Goal: Task Accomplishment & Management: Use online tool/utility

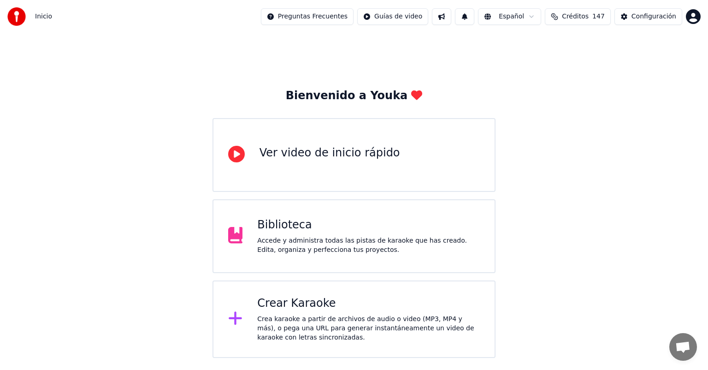
click at [277, 315] on div "Crea karaoke a partir de archivos de audio o video (MP3, MP4 y más), o pega una…" at bounding box center [368, 328] width 223 height 28
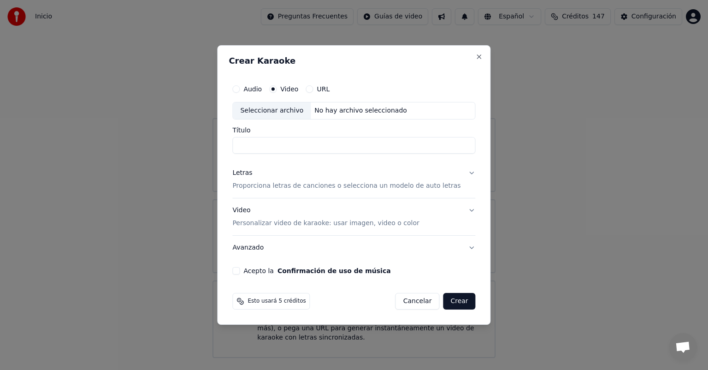
click at [281, 110] on div "Seleccionar archivo" at bounding box center [272, 110] width 78 height 17
type input "**********"
click at [462, 171] on button "Letras Proporciona letras de canciones o selecciona un modelo de auto letras" at bounding box center [353, 179] width 243 height 37
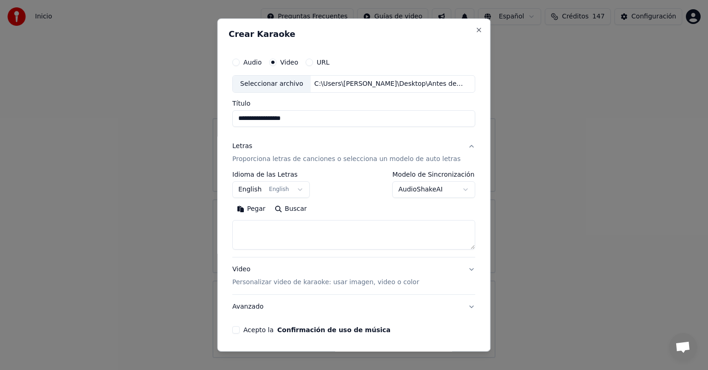
click at [456, 190] on body "**********" at bounding box center [354, 179] width 708 height 358
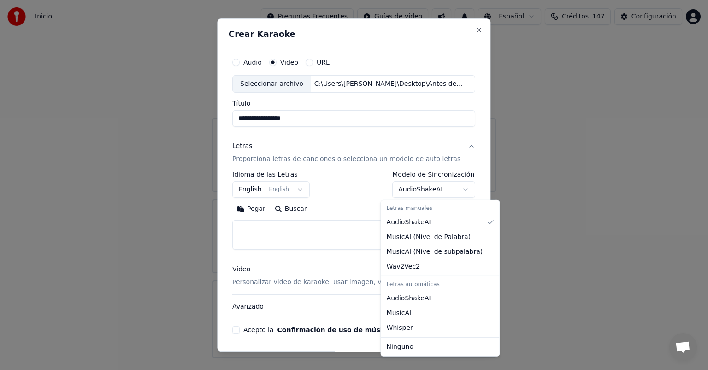
select select "****"
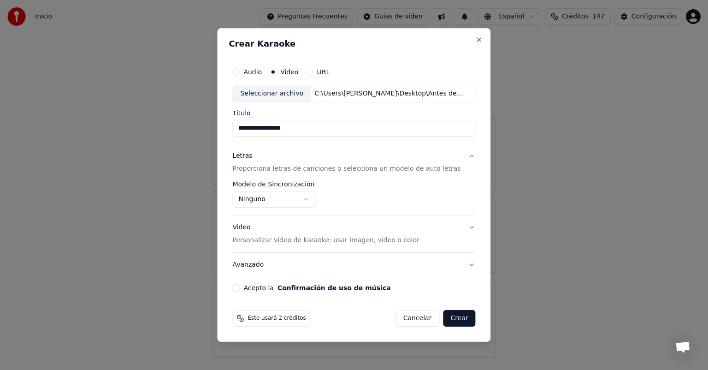
click at [461, 227] on button "Video Personalizar video de karaoke: usar imagen, video o color" at bounding box center [353, 233] width 243 height 37
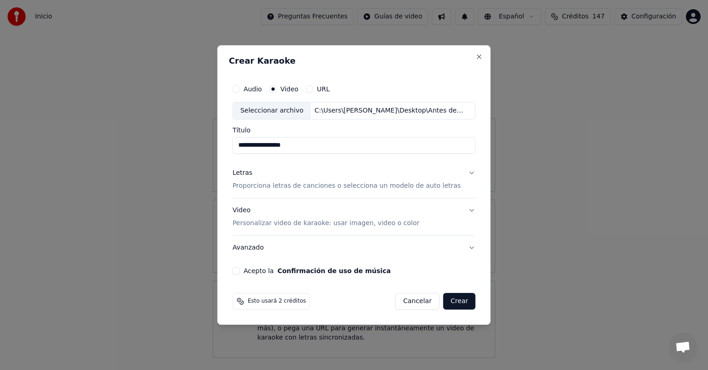
click at [461, 210] on button "Video Personalizar video de karaoke: usar imagen, video o color" at bounding box center [353, 216] width 243 height 37
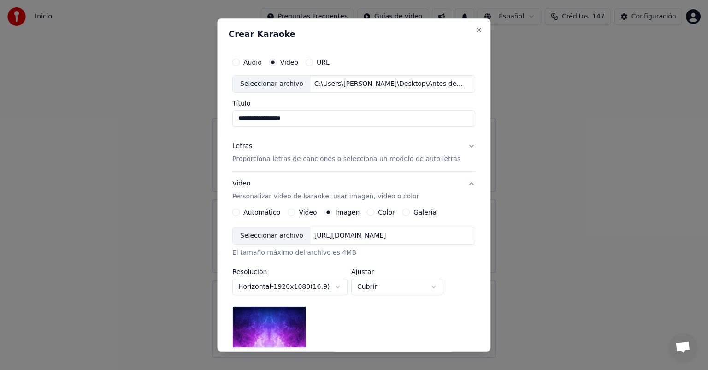
click at [292, 210] on button "Video" at bounding box center [291, 211] width 7 height 7
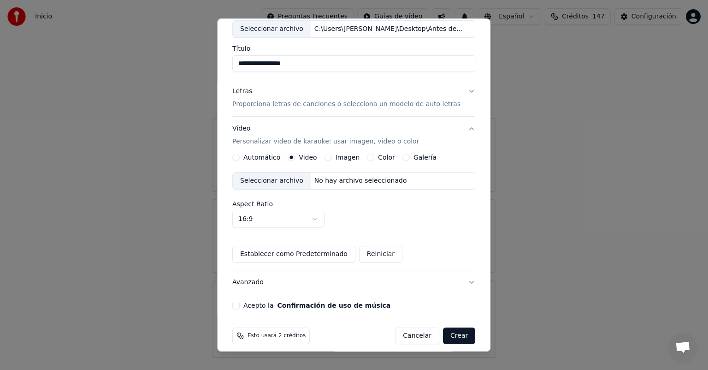
scroll to position [62, 0]
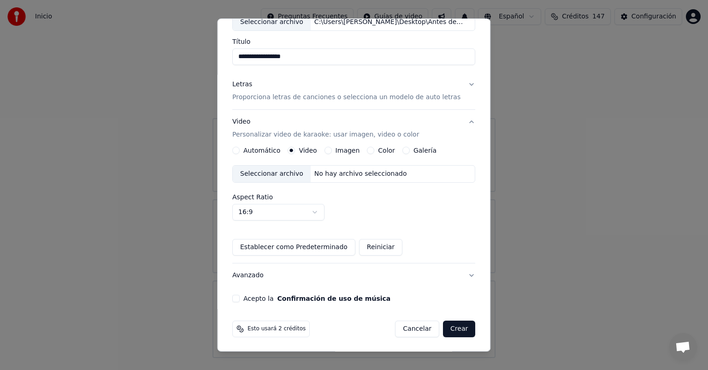
click at [240, 297] on button "Acepto la Confirmación de uso de música" at bounding box center [235, 298] width 7 height 7
click at [451, 325] on button "Crear" at bounding box center [459, 328] width 32 height 17
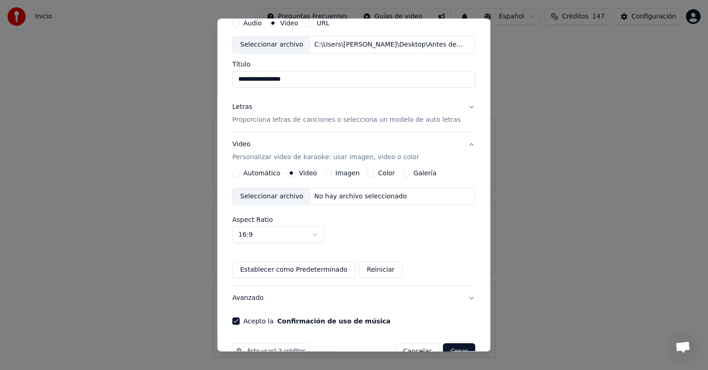
scroll to position [44, 0]
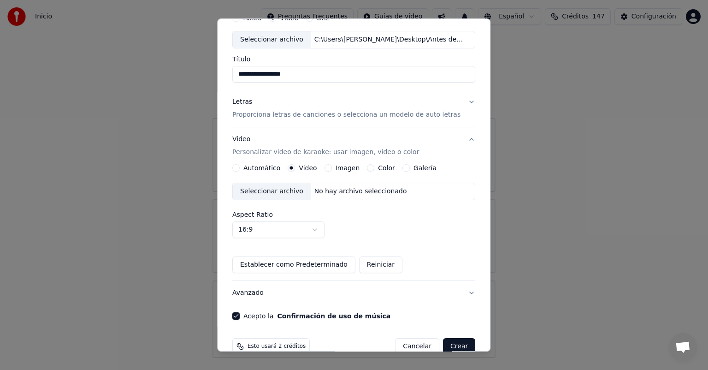
click at [264, 191] on div "Seleccionar archivo" at bounding box center [272, 191] width 78 height 17
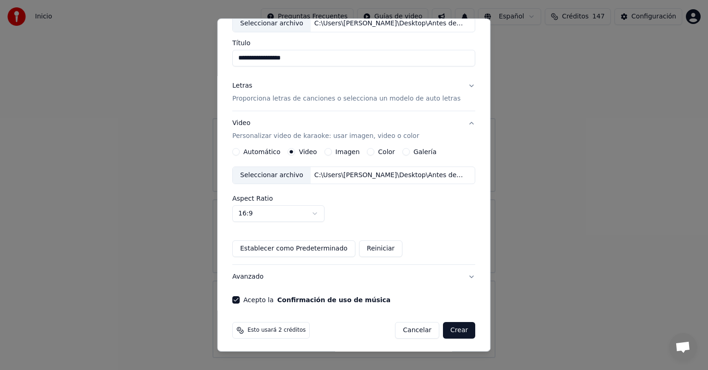
scroll to position [62, 0]
click at [449, 330] on button "Crear" at bounding box center [459, 328] width 32 height 17
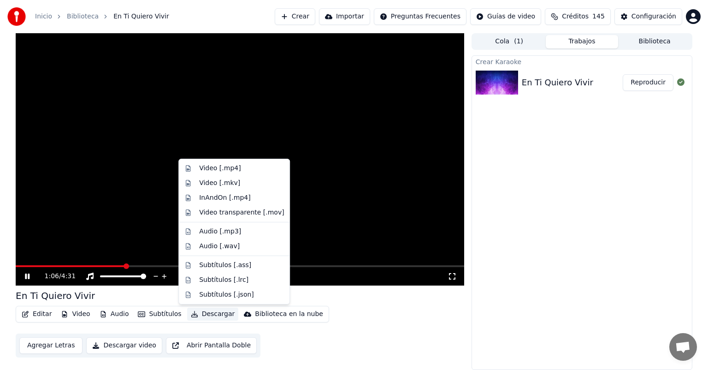
click at [197, 313] on button "Descargar" at bounding box center [213, 313] width 52 height 13
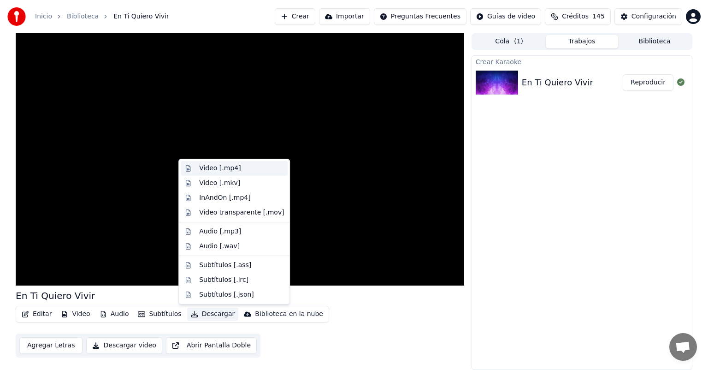
click at [214, 168] on div "Video [.mp4]" at bounding box center [219, 168] width 41 height 9
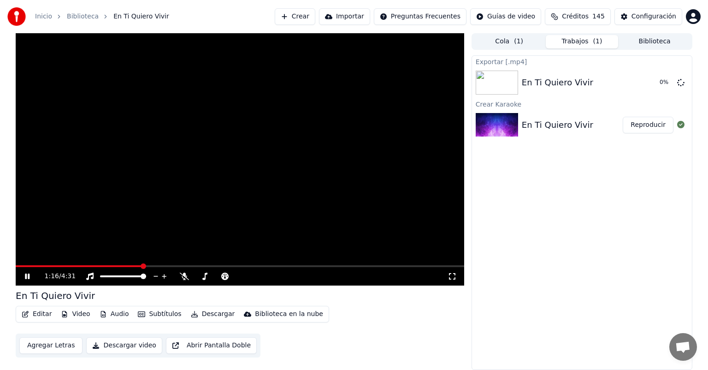
click at [28, 277] on icon at bounding box center [27, 276] width 5 height 6
click at [315, 14] on button "Crear" at bounding box center [295, 16] width 41 height 17
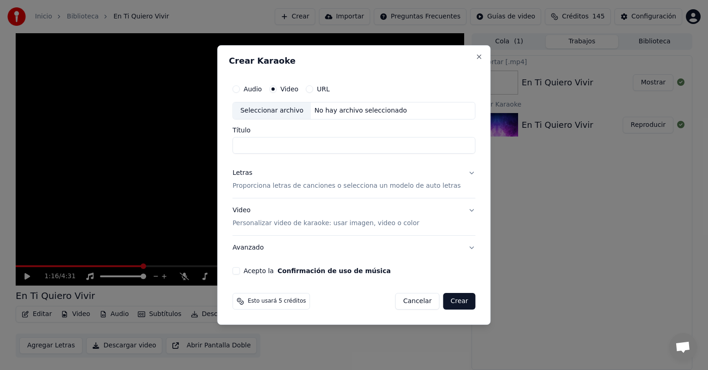
click at [289, 113] on div "Seleccionar archivo" at bounding box center [272, 110] width 78 height 17
type input "******"
click at [459, 176] on button "Letras Proporciona letras de canciones o selecciona un modelo de auto letras" at bounding box center [353, 179] width 243 height 37
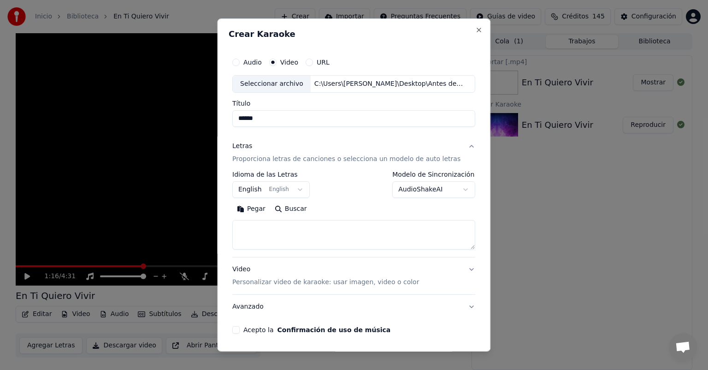
click at [464, 173] on div "**********" at bounding box center [354, 193] width 250 height 288
click at [457, 187] on body "**********" at bounding box center [354, 185] width 708 height 370
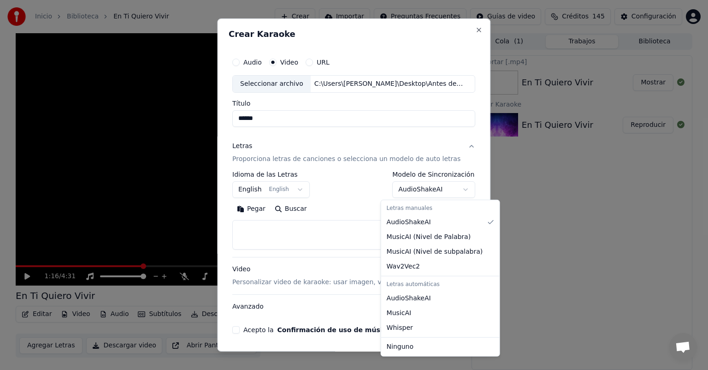
select select "****"
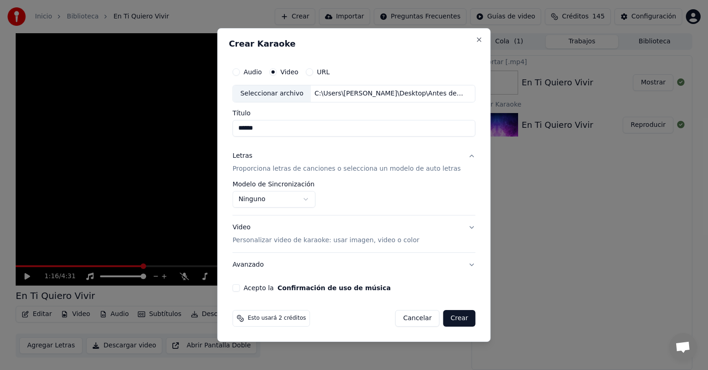
click at [461, 227] on button "Video Personalizar video de karaoke: usar imagen, video o color" at bounding box center [353, 233] width 243 height 37
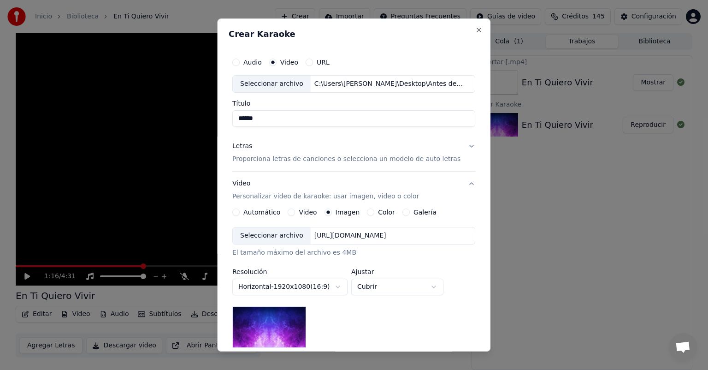
click at [297, 213] on div "Video" at bounding box center [302, 211] width 29 height 7
click at [294, 213] on button "Video" at bounding box center [291, 211] width 7 height 7
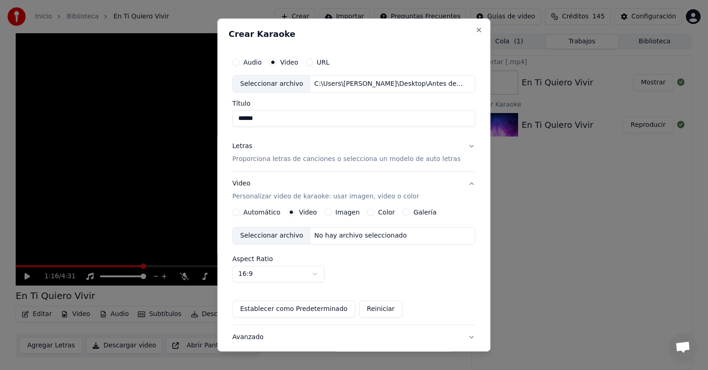
click at [287, 238] on div "Seleccionar archivo" at bounding box center [272, 235] width 78 height 17
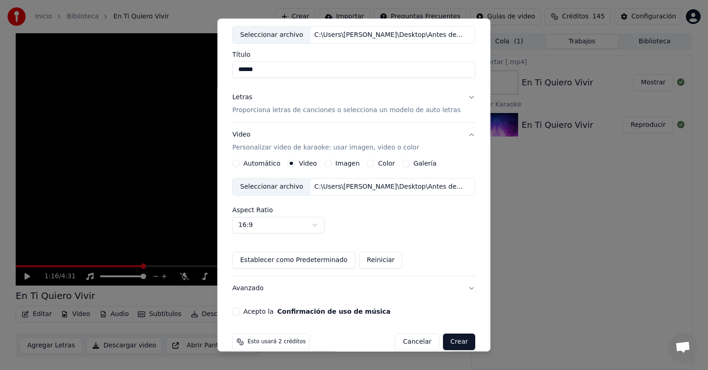
scroll to position [62, 0]
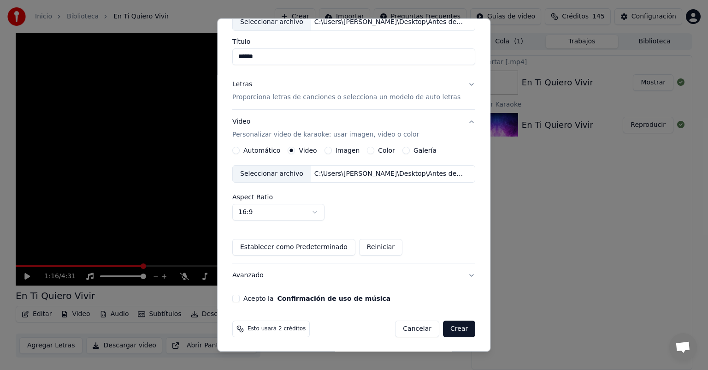
click at [240, 299] on button "Acepto la Confirmación de uso de música" at bounding box center [235, 298] width 7 height 7
click at [452, 329] on button "Crear" at bounding box center [459, 328] width 32 height 17
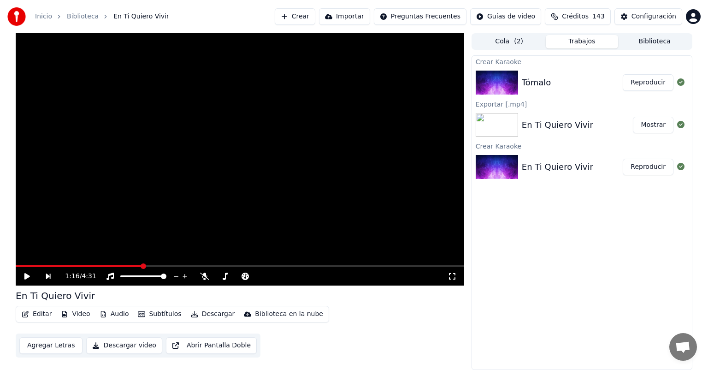
click at [640, 82] on button "Reproducir" at bounding box center [648, 82] width 51 height 17
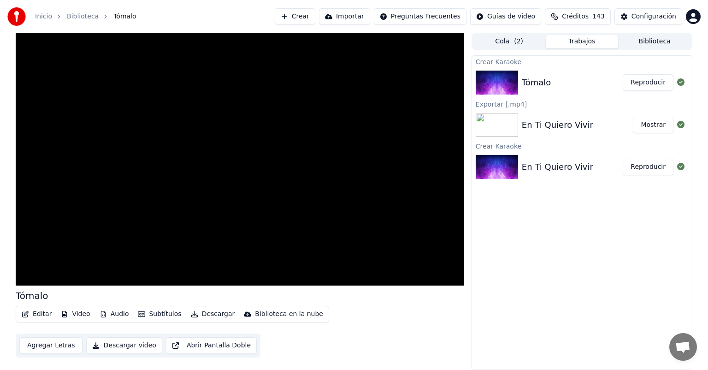
click at [201, 314] on button "Descargar" at bounding box center [213, 313] width 52 height 13
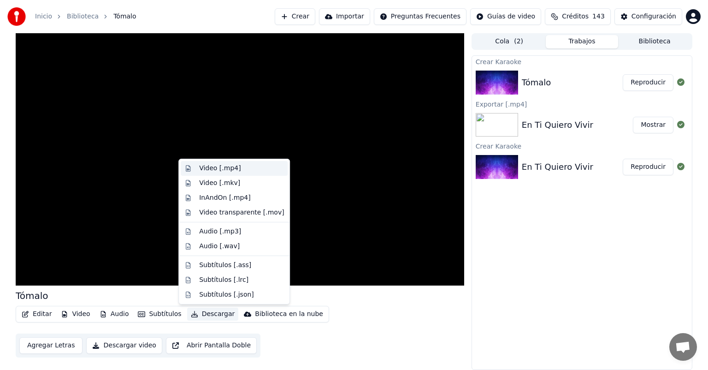
click at [212, 168] on div "Video [.mp4]" at bounding box center [219, 168] width 41 height 9
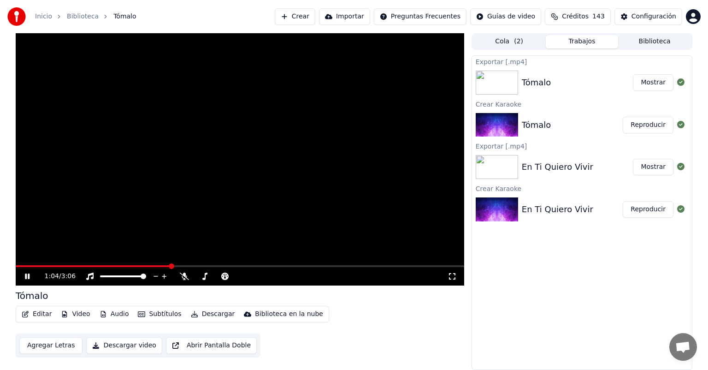
click at [315, 16] on button "Crear" at bounding box center [295, 16] width 41 height 17
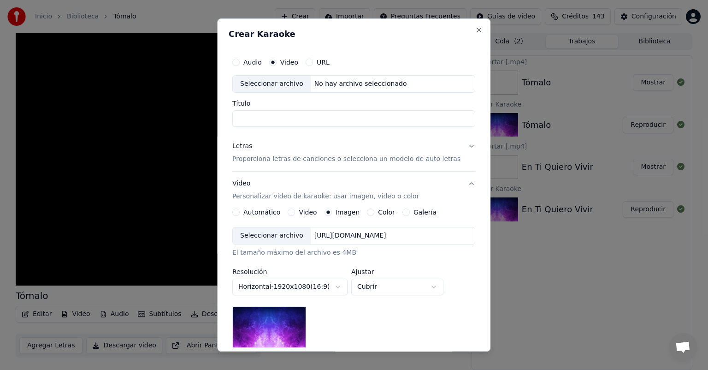
click at [264, 83] on div "Seleccionar archivo" at bounding box center [272, 84] width 78 height 17
click at [476, 29] on button "Close" at bounding box center [479, 29] width 7 height 7
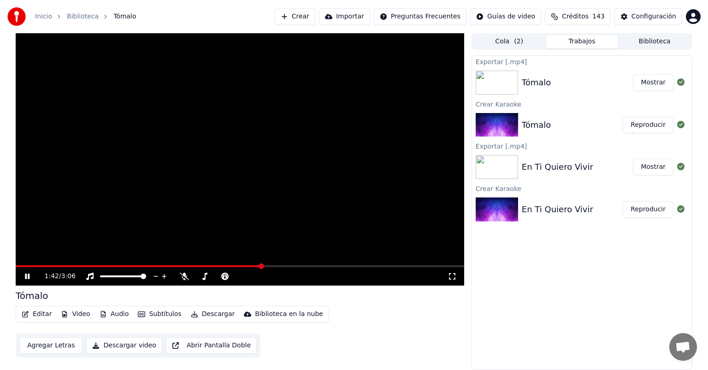
click at [26, 278] on icon at bounding box center [27, 276] width 5 height 6
click at [315, 19] on button "Crear" at bounding box center [295, 16] width 41 height 17
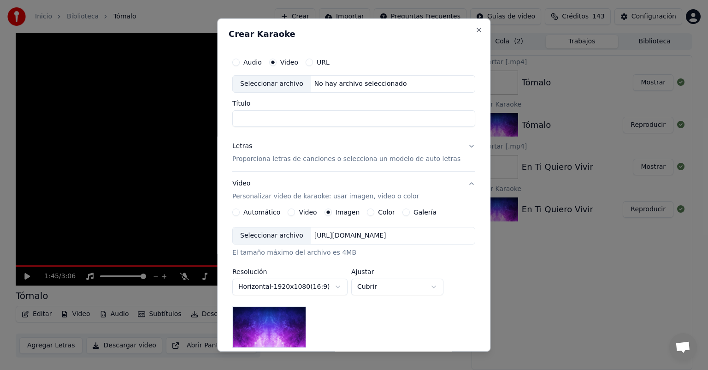
click at [293, 84] on div "Seleccionar archivo" at bounding box center [272, 84] width 78 height 17
type input "********"
click at [459, 147] on button "Letras Proporciona letras de canciones o selecciona un modelo de auto letras" at bounding box center [353, 152] width 243 height 37
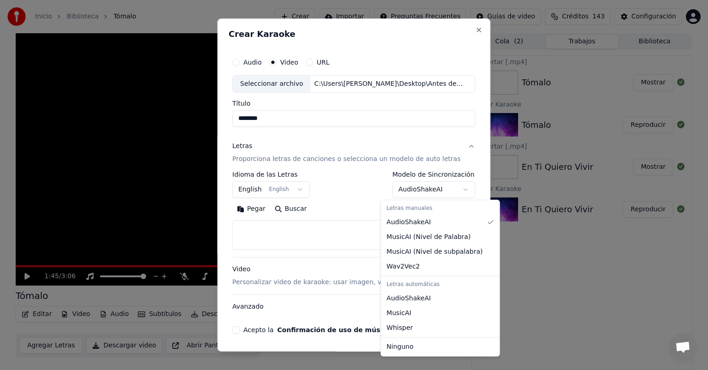
click at [448, 188] on button "AudioShakeAI" at bounding box center [434, 189] width 83 height 17
select select "****"
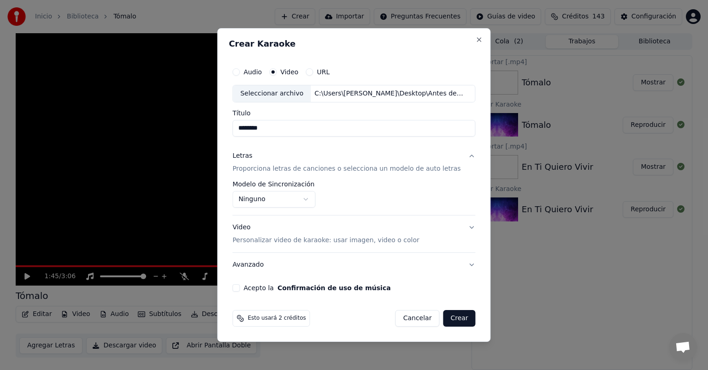
click at [463, 228] on button "Video Personalizar video de karaoke: usar imagen, video o color" at bounding box center [353, 233] width 243 height 37
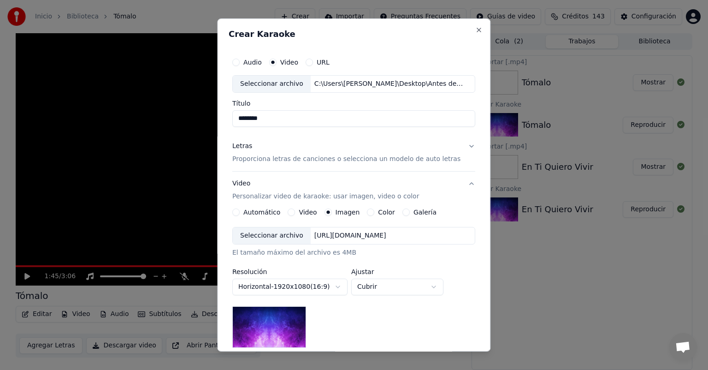
click at [295, 213] on button "Video" at bounding box center [291, 211] width 7 height 7
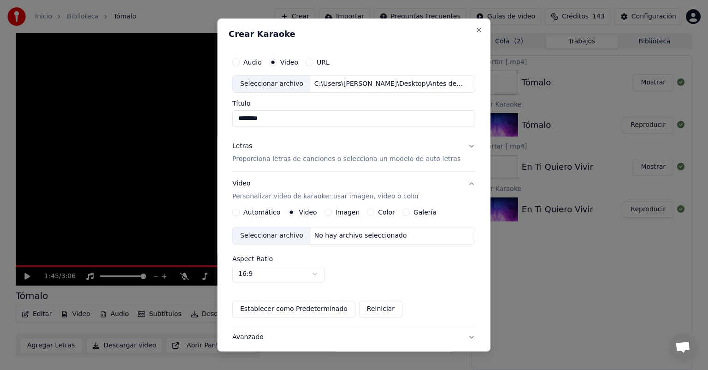
click at [280, 234] on div "Seleccionar archivo" at bounding box center [272, 235] width 78 height 17
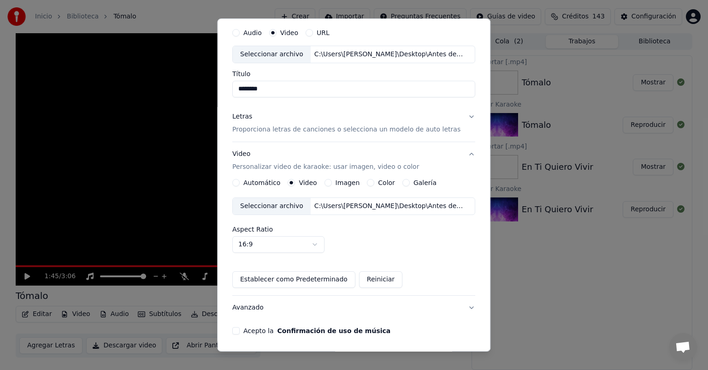
scroll to position [62, 0]
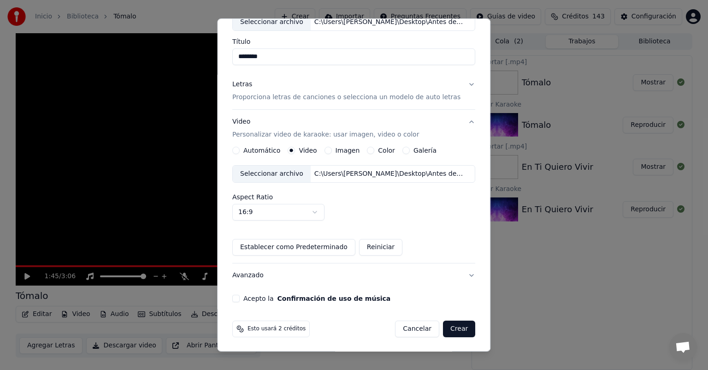
click at [240, 297] on button "Acepto la Confirmación de uso de música" at bounding box center [235, 298] width 7 height 7
click at [448, 328] on button "Crear" at bounding box center [459, 328] width 32 height 17
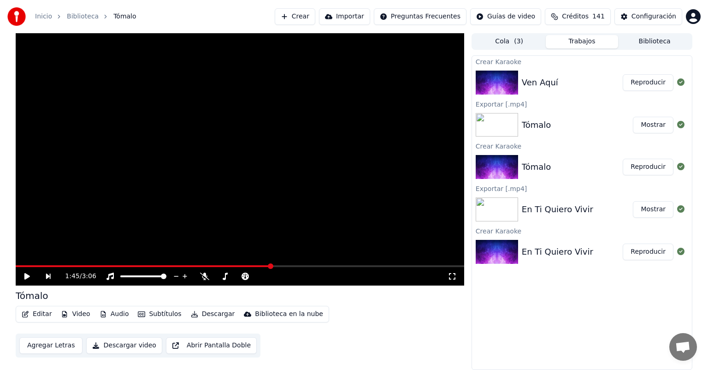
click at [641, 89] on button "Reproducir" at bounding box center [648, 82] width 51 height 17
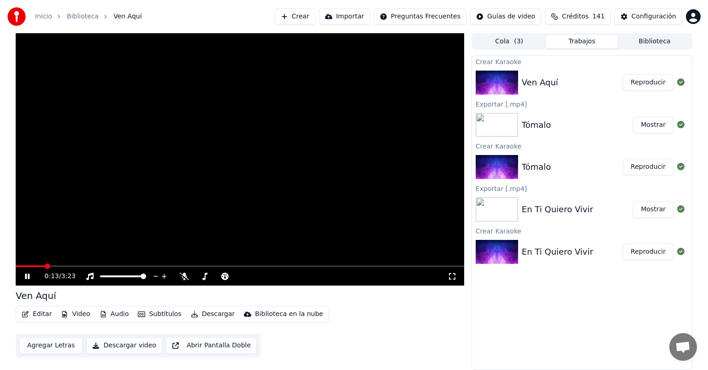
click at [28, 273] on icon at bounding box center [34, 275] width 22 height 7
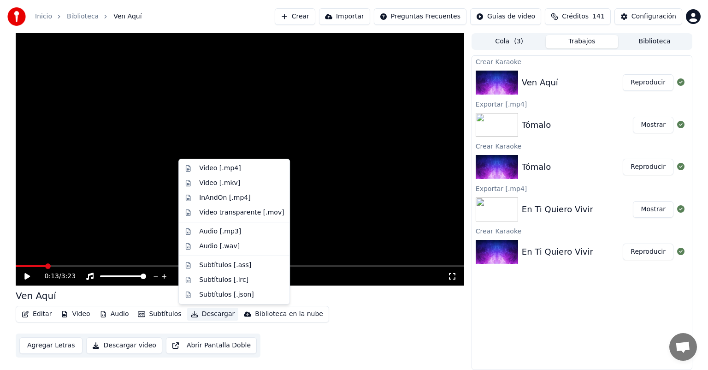
click at [204, 316] on button "Descargar" at bounding box center [213, 313] width 52 height 13
click at [222, 168] on div "Video [.mp4]" at bounding box center [219, 168] width 41 height 9
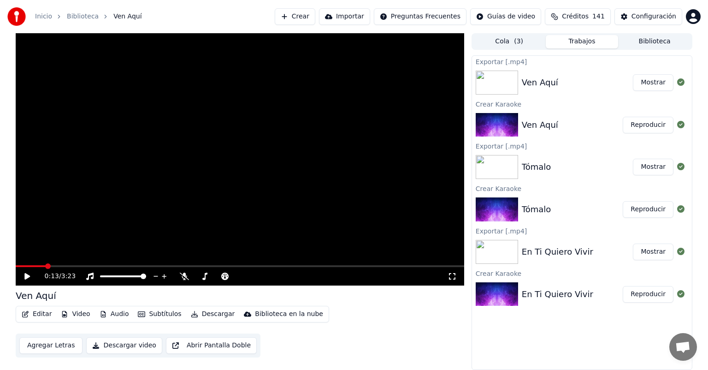
click at [315, 13] on button "Crear" at bounding box center [295, 16] width 41 height 17
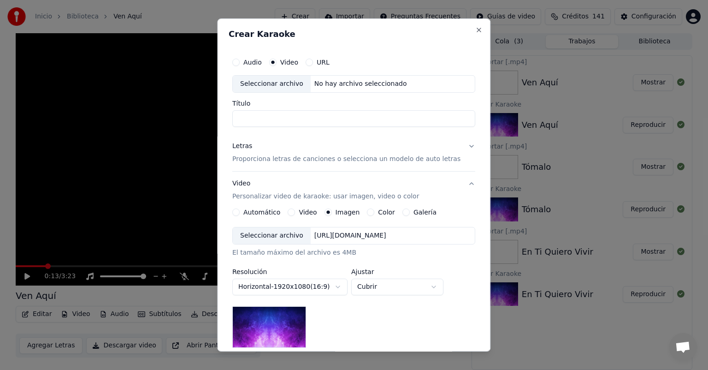
click at [287, 85] on div "Seleccionar archivo" at bounding box center [272, 84] width 78 height 17
type input "**********"
click at [460, 148] on button "Letras Proporciona letras de canciones o selecciona un modelo de auto letras" at bounding box center [353, 152] width 243 height 37
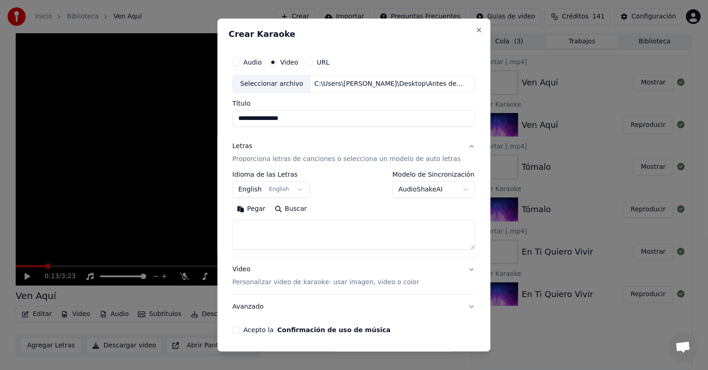
click at [454, 188] on body "**********" at bounding box center [354, 185] width 708 height 370
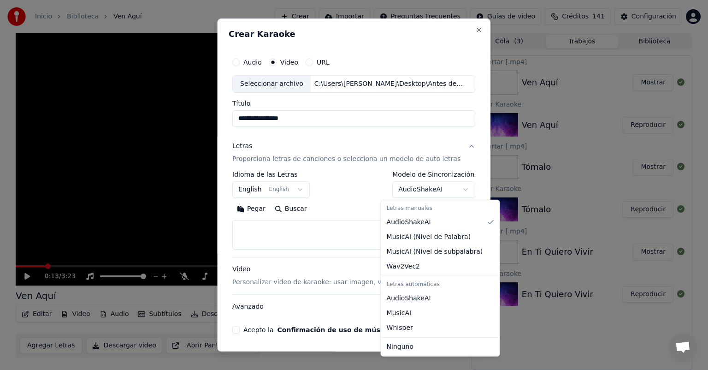
select select "****"
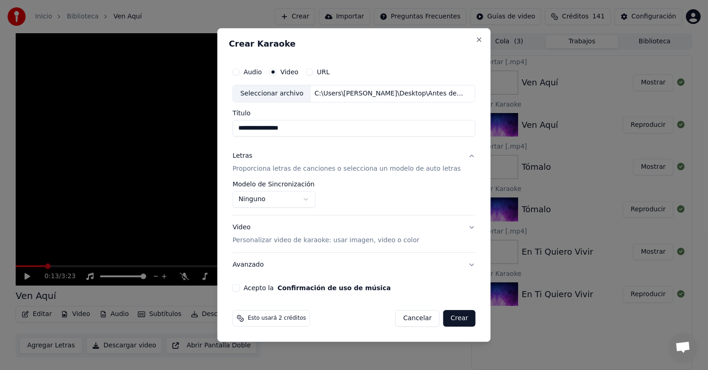
click at [461, 227] on button "Video Personalizar video de karaoke: usar imagen, video o color" at bounding box center [353, 233] width 243 height 37
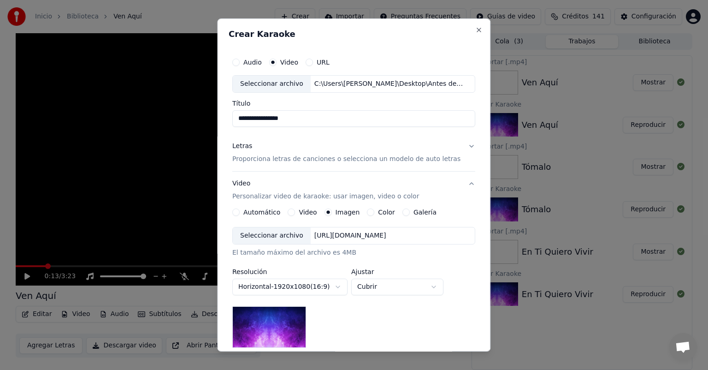
click at [292, 212] on button "Video" at bounding box center [291, 211] width 7 height 7
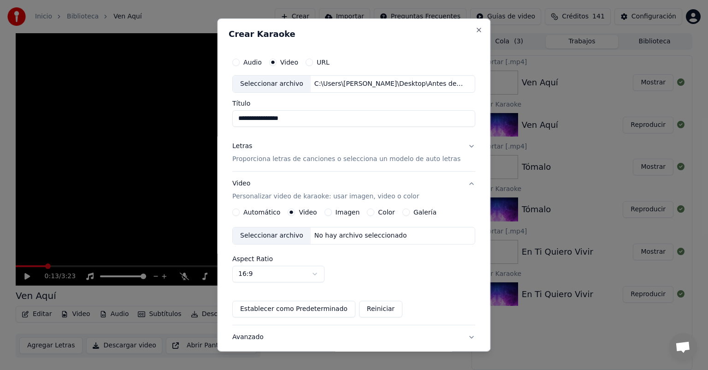
click at [278, 236] on div "Seleccionar archivo" at bounding box center [272, 235] width 78 height 17
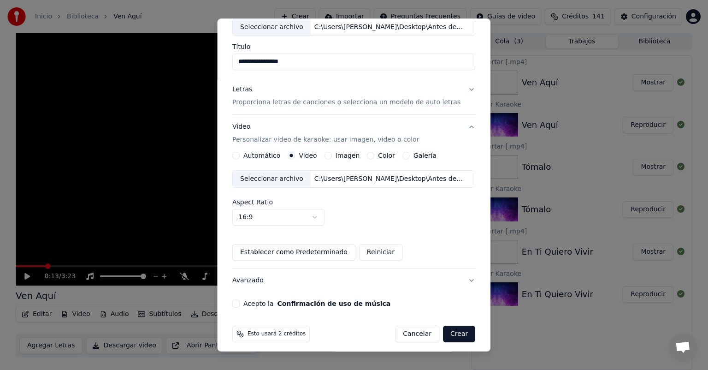
scroll to position [62, 0]
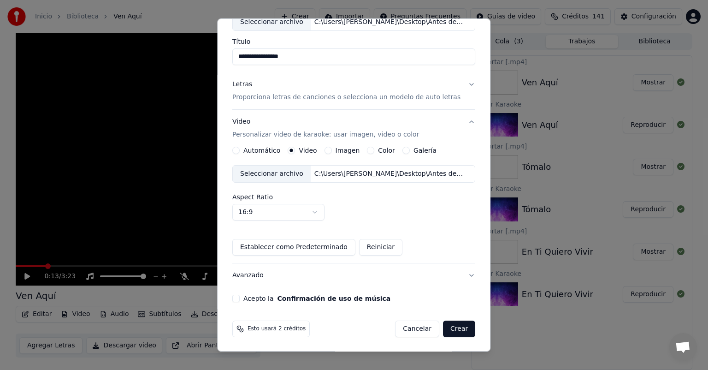
click at [240, 297] on button "Acepto la Confirmación de uso de música" at bounding box center [235, 298] width 7 height 7
click at [452, 330] on button "Crear" at bounding box center [459, 328] width 32 height 17
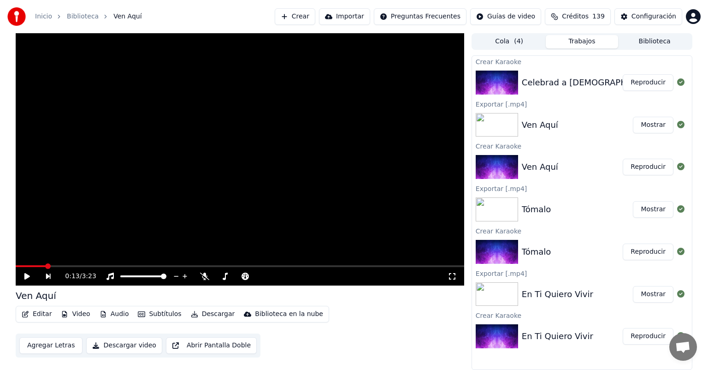
click at [647, 85] on button "Reproducir" at bounding box center [648, 82] width 51 height 17
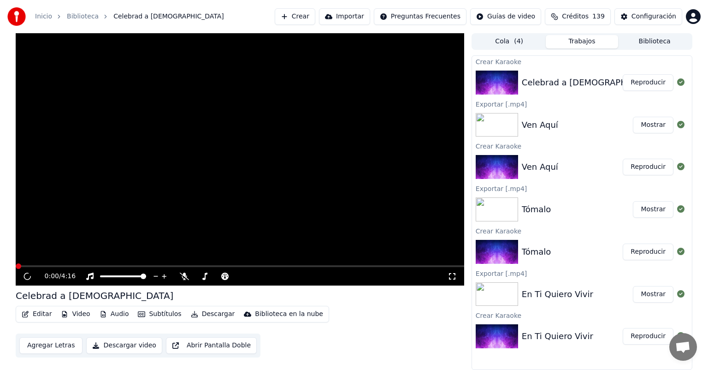
click at [371, 332] on div "Editar Video Audio Subtítulos Descargar Biblioteca en la nube Agregar Letras De…" at bounding box center [240, 332] width 449 height 52
click at [203, 315] on button "Descargar" at bounding box center [213, 313] width 52 height 13
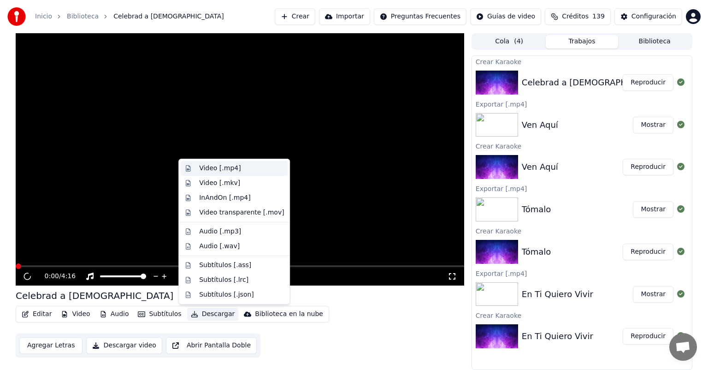
click at [208, 168] on div "Video [.mp4]" at bounding box center [219, 168] width 41 height 9
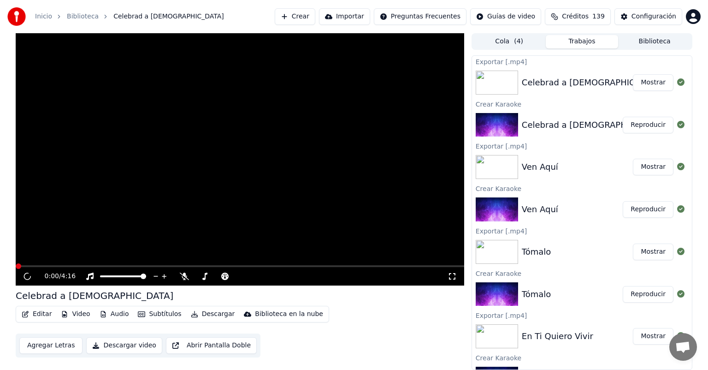
click at [643, 85] on button "Mostrar" at bounding box center [653, 82] width 41 height 17
click at [315, 20] on button "Crear" at bounding box center [295, 16] width 41 height 17
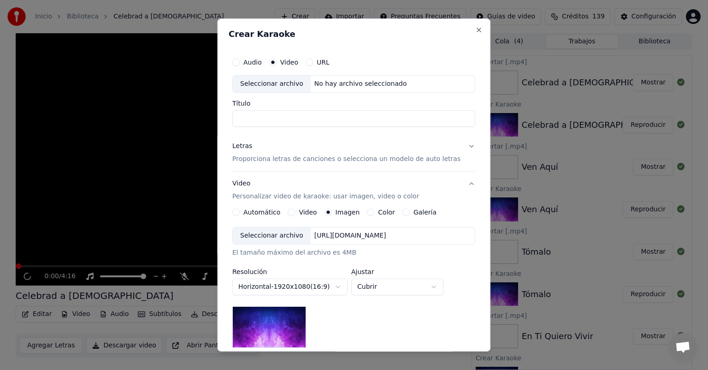
click at [268, 85] on div "Seleccionar archivo" at bounding box center [272, 84] width 78 height 17
type input "**********"
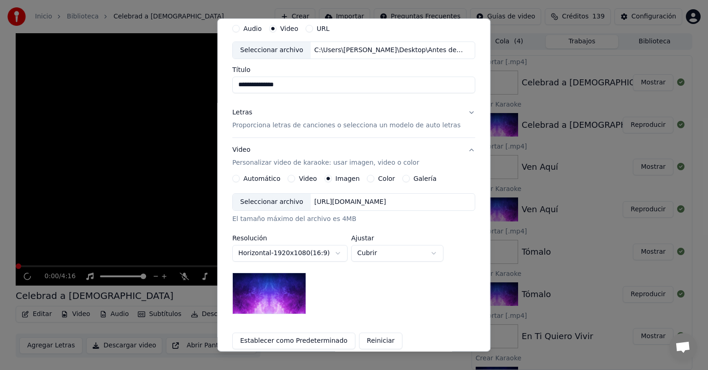
scroll to position [37, 0]
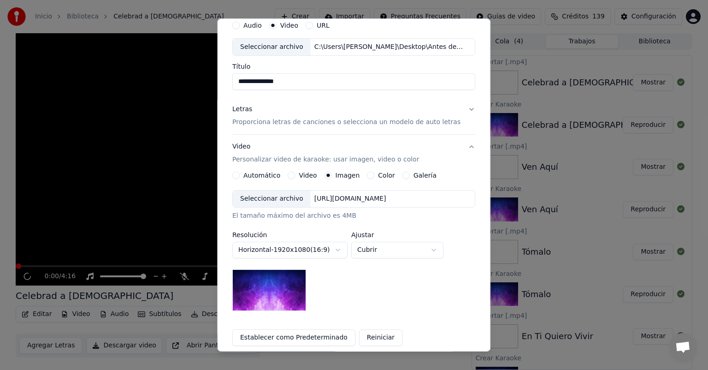
click at [459, 110] on button "Letras Proporciona letras de canciones o selecciona un modelo de auto letras" at bounding box center [353, 115] width 243 height 37
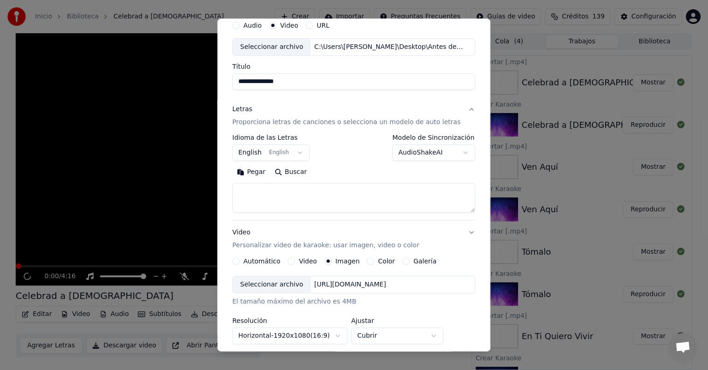
scroll to position [31, 0]
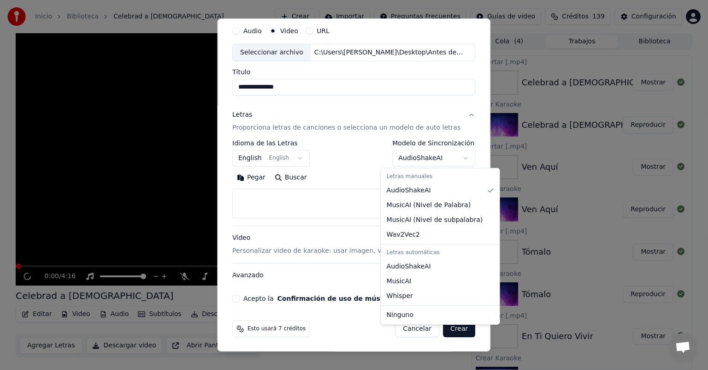
click at [455, 157] on body "**********" at bounding box center [354, 185] width 708 height 370
select select "****"
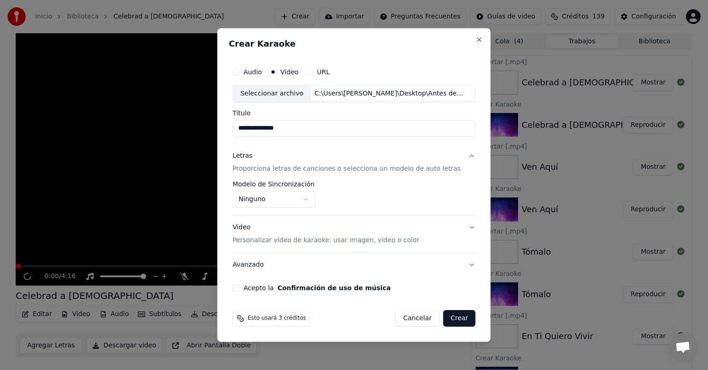
click at [462, 230] on button "Video Personalizar video de karaoke: usar imagen, video o color" at bounding box center [353, 233] width 243 height 37
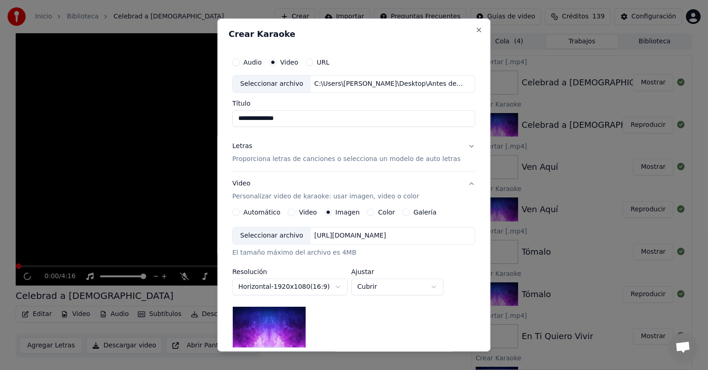
click at [295, 212] on button "Video" at bounding box center [291, 211] width 7 height 7
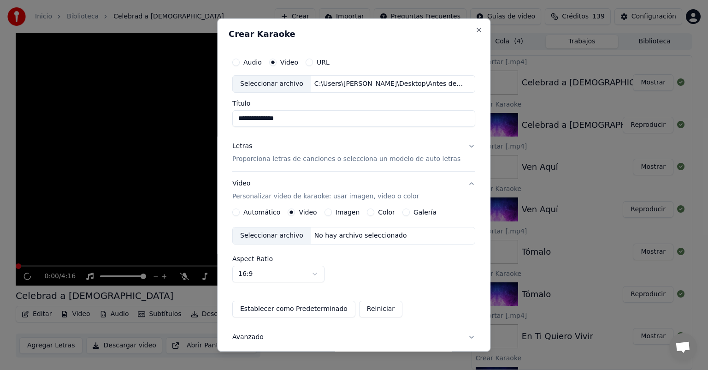
click at [260, 237] on div "Seleccionar archivo" at bounding box center [272, 235] width 78 height 17
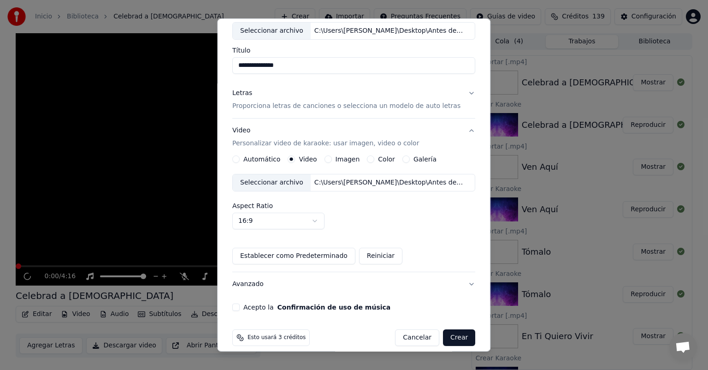
scroll to position [62, 0]
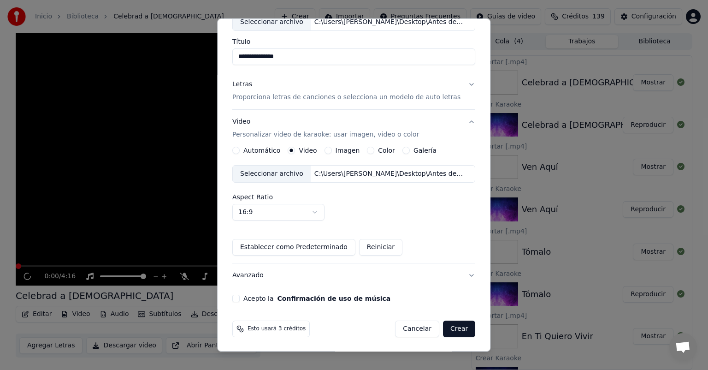
click at [240, 299] on button "Acepto la Confirmación de uso de música" at bounding box center [235, 298] width 7 height 7
click at [453, 328] on button "Crear" at bounding box center [459, 328] width 32 height 17
click at [453, 328] on div "Cancelar Crear" at bounding box center [436, 328] width 80 height 17
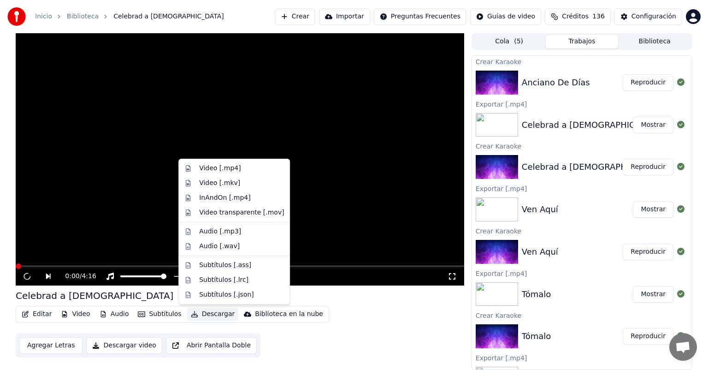
click at [210, 313] on button "Descargar" at bounding box center [213, 313] width 52 height 13
click at [218, 165] on div "Video [.mp4]" at bounding box center [219, 168] width 41 height 9
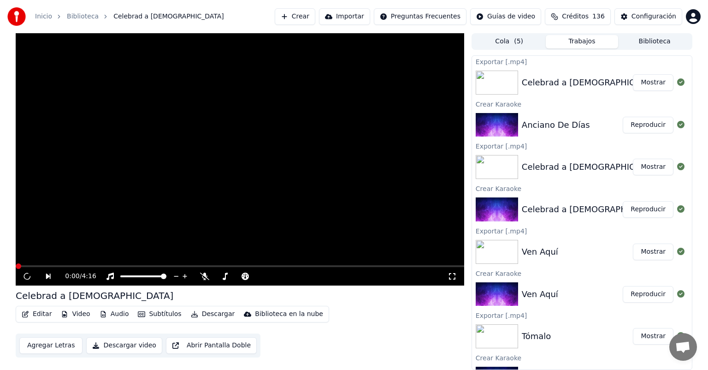
click at [643, 83] on button "Mostrar" at bounding box center [653, 82] width 41 height 17
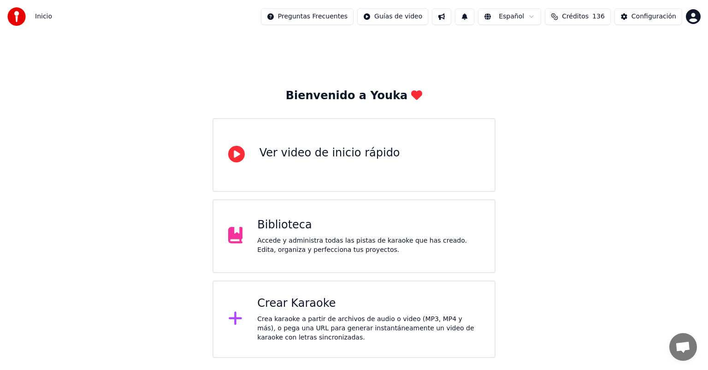
click at [292, 312] on div "Crear Karaoke Crea karaoke a partir de archivos de audio o video (MP3, MP4 y má…" at bounding box center [368, 319] width 223 height 46
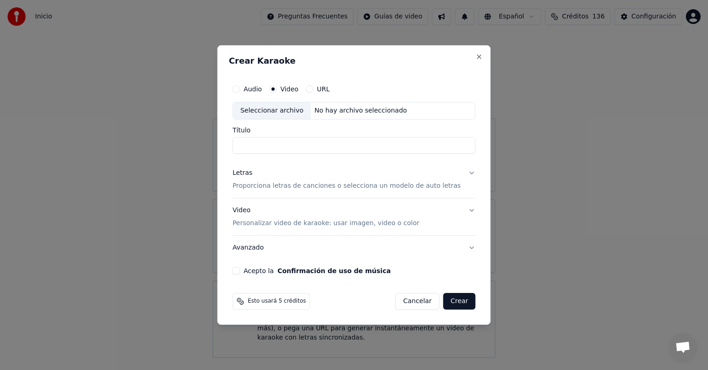
click at [278, 112] on div "Seleccionar archivo" at bounding box center [272, 110] width 78 height 17
type input "**********"
click at [460, 171] on button "Letras Proporciona letras de canciones o selecciona un modelo de auto letras" at bounding box center [353, 179] width 243 height 37
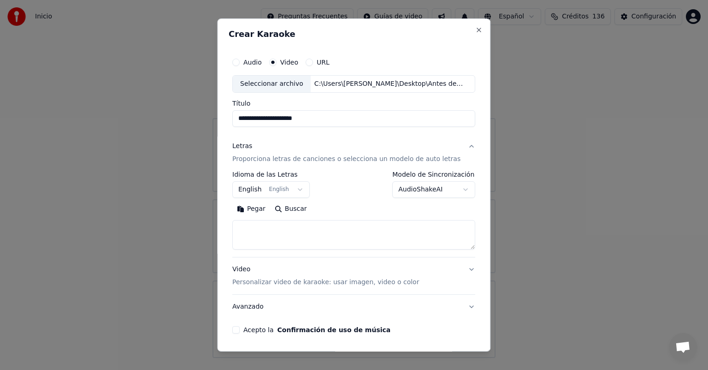
click at [454, 188] on button "AudioShakeAI" at bounding box center [434, 189] width 83 height 17
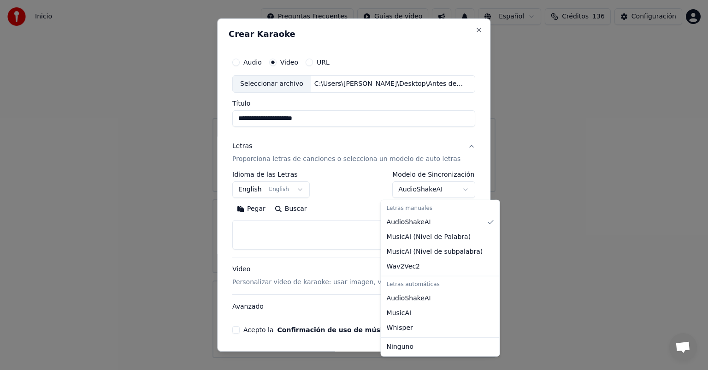
select select "****"
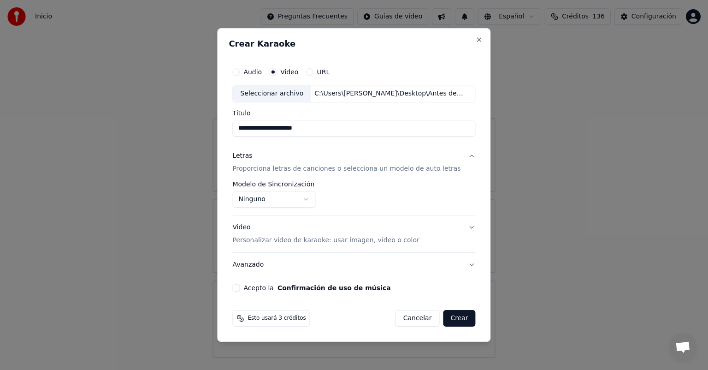
click at [462, 226] on button "Video Personalizar video de karaoke: usar imagen, video o color" at bounding box center [353, 233] width 243 height 37
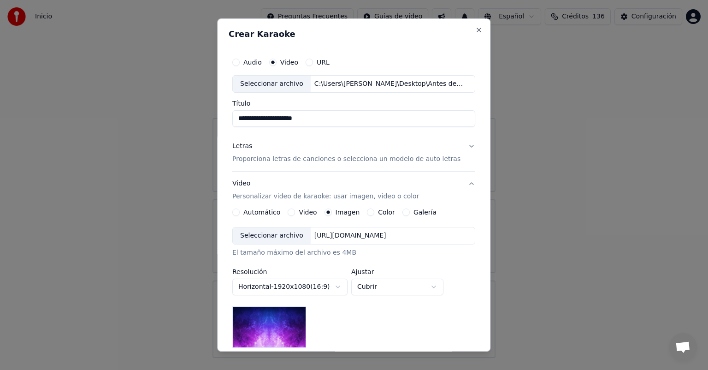
click at [297, 210] on div "Video" at bounding box center [302, 211] width 29 height 7
click at [294, 212] on button "Video" at bounding box center [291, 211] width 7 height 7
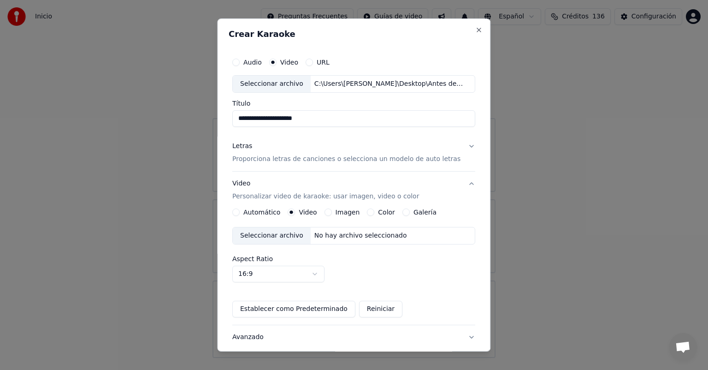
click at [282, 232] on div "Seleccionar archivo" at bounding box center [272, 235] width 78 height 17
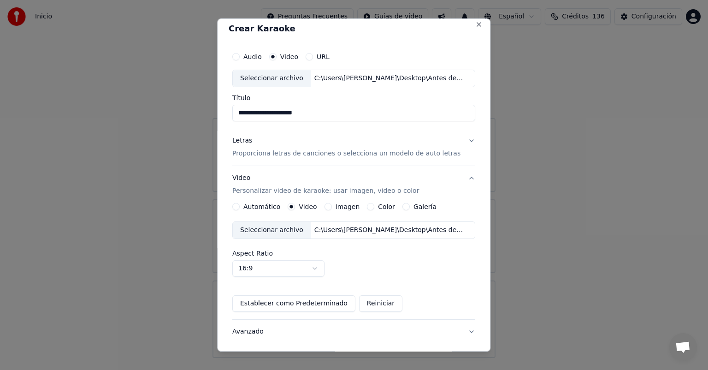
scroll to position [4, 0]
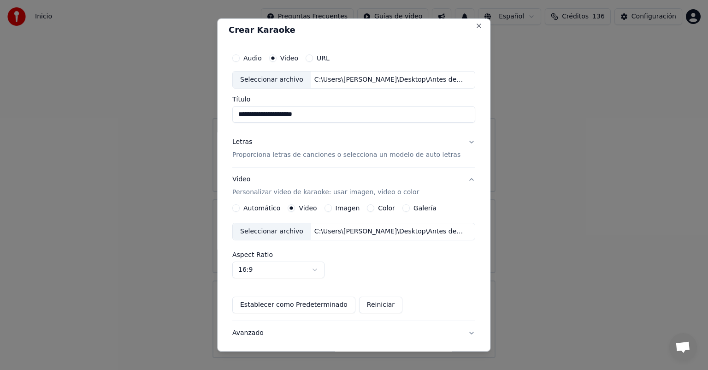
click at [457, 143] on button "Letras Proporciona letras de canciones o selecciona un modelo de auto letras" at bounding box center [353, 148] width 243 height 37
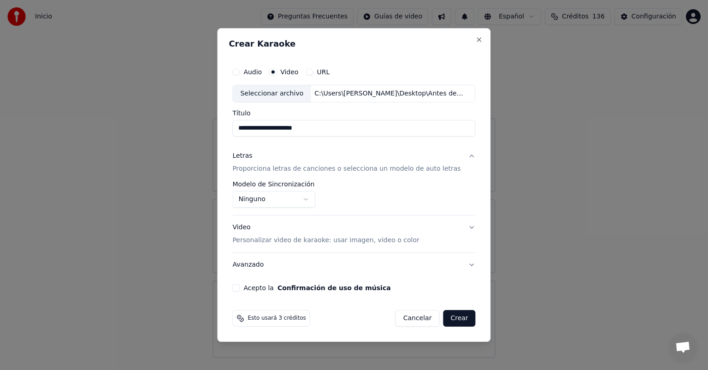
scroll to position [0, 0]
click at [465, 157] on button "Letras Proporciona letras de canciones o selecciona un modelo de auto letras" at bounding box center [353, 162] width 243 height 37
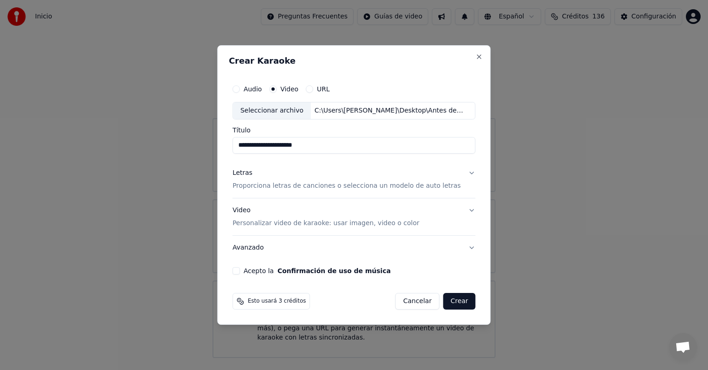
click at [463, 210] on button "Video Personalizar video de karaoke: usar imagen, video o color" at bounding box center [353, 216] width 243 height 37
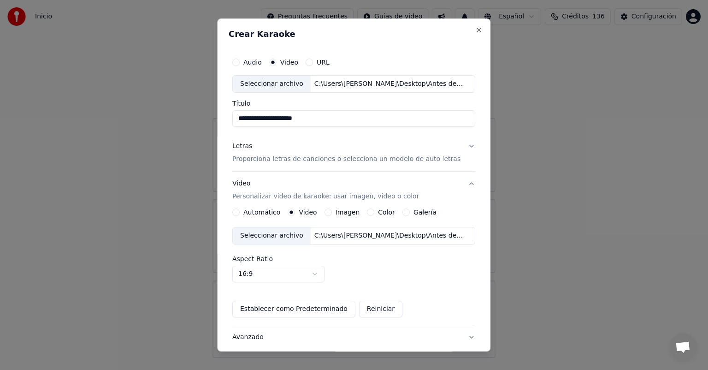
click at [459, 184] on button "Video Personalizar video de karaoke: usar imagen, video o color" at bounding box center [353, 189] width 243 height 37
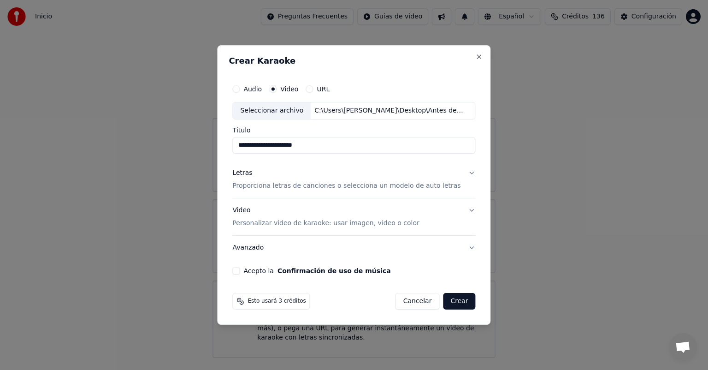
click at [464, 208] on button "Video Personalizar video de karaoke: usar imagen, video o color" at bounding box center [353, 216] width 243 height 37
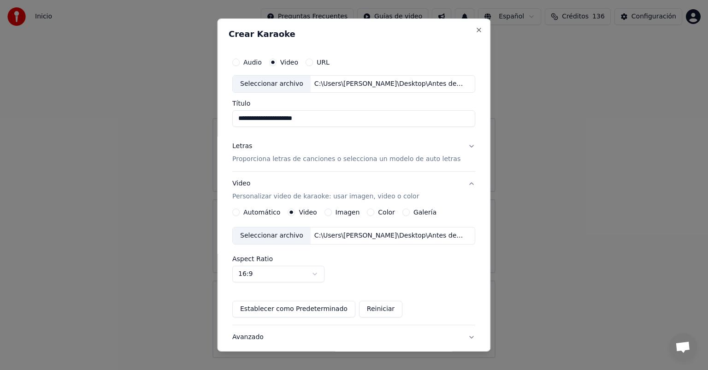
click at [459, 183] on button "Video Personalizar video de karaoke: usar imagen, video o color" at bounding box center [353, 189] width 243 height 37
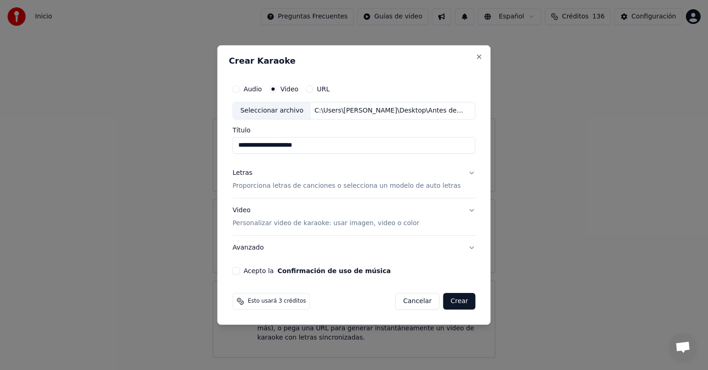
click at [240, 269] on button "Acepto la Confirmación de uso de música" at bounding box center [235, 270] width 7 height 7
click at [453, 301] on button "Crear" at bounding box center [459, 301] width 32 height 17
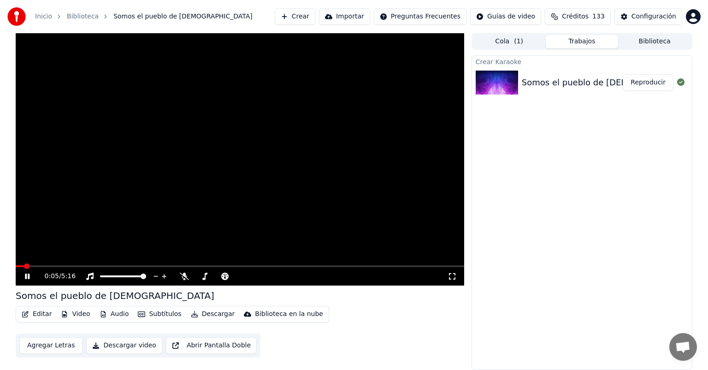
click at [28, 277] on icon at bounding box center [34, 275] width 22 height 7
click at [209, 315] on button "Descargar" at bounding box center [213, 313] width 52 height 13
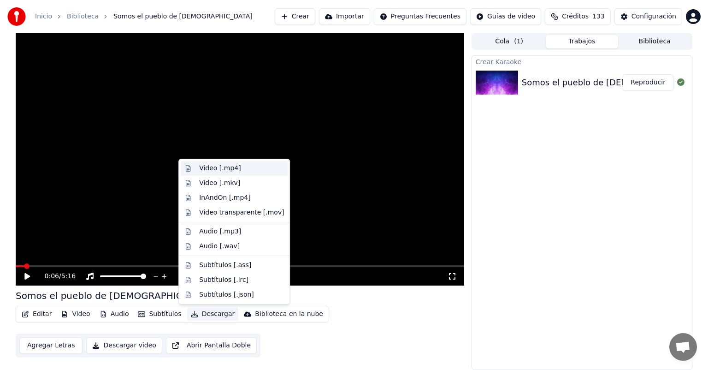
click at [222, 166] on div "Video [.mp4]" at bounding box center [219, 168] width 41 height 9
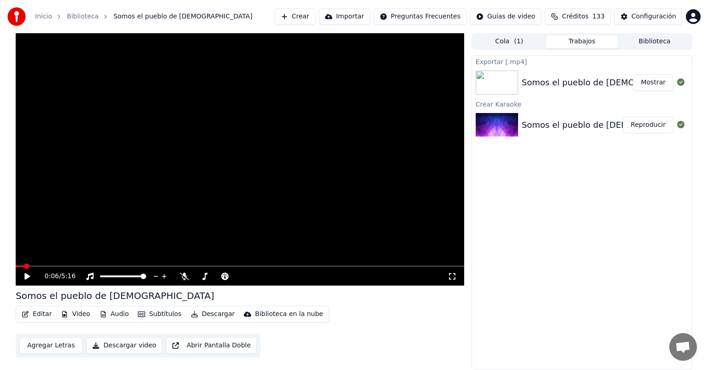
click at [315, 15] on button "Crear" at bounding box center [295, 16] width 41 height 17
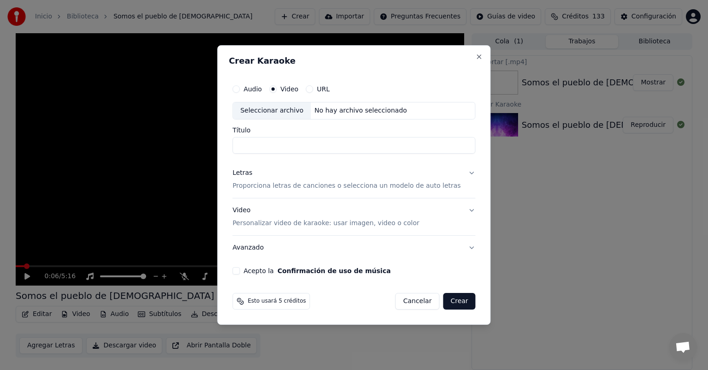
click at [282, 111] on div "Seleccionar archivo" at bounding box center [272, 110] width 78 height 17
type input "**********"
click at [460, 177] on button "Letras Proporciona letras de canciones o selecciona un modelo de auto letras" at bounding box center [353, 179] width 243 height 37
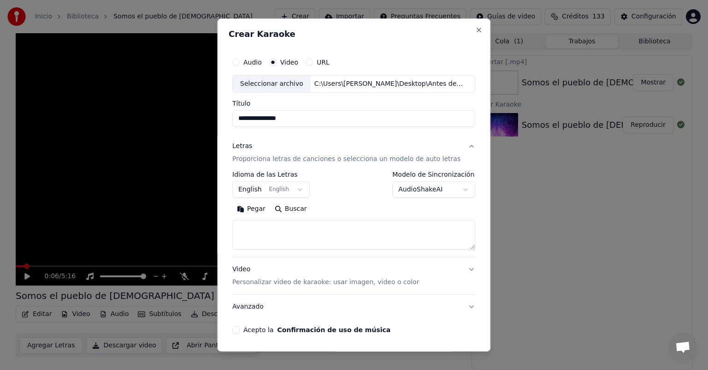
click at [432, 189] on body "**********" at bounding box center [354, 185] width 708 height 370
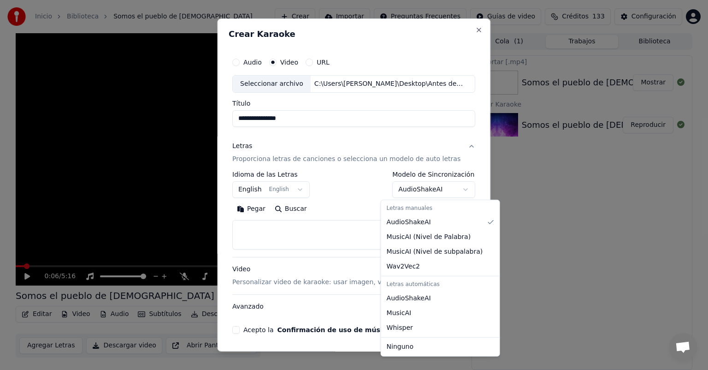
select select "****"
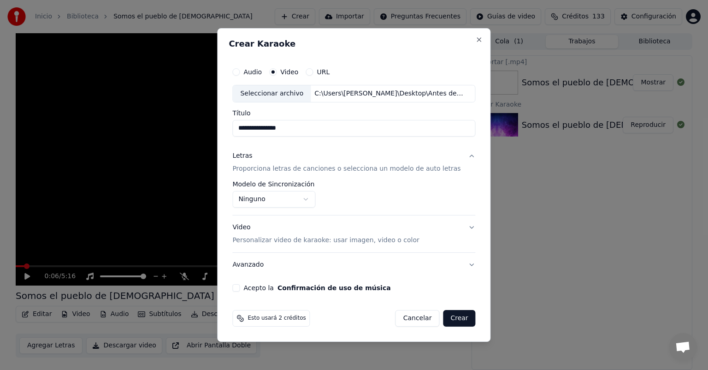
click at [464, 230] on button "Video Personalizar video de karaoke: usar imagen, video o color" at bounding box center [353, 233] width 243 height 37
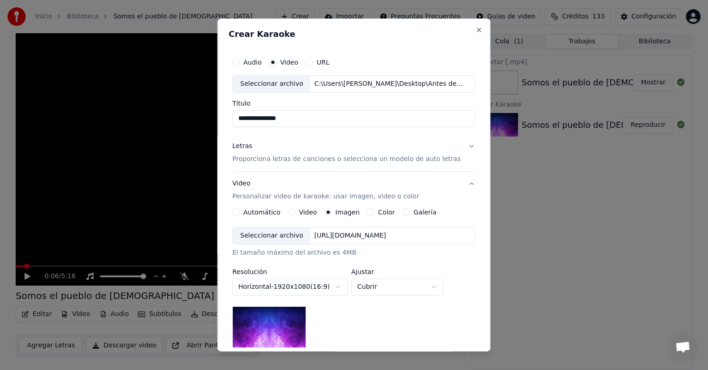
click at [293, 212] on button "Video" at bounding box center [291, 211] width 7 height 7
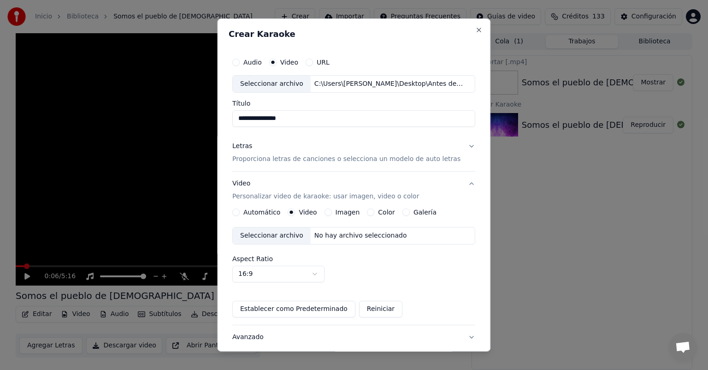
click at [266, 231] on div "Seleccionar archivo" at bounding box center [272, 235] width 78 height 17
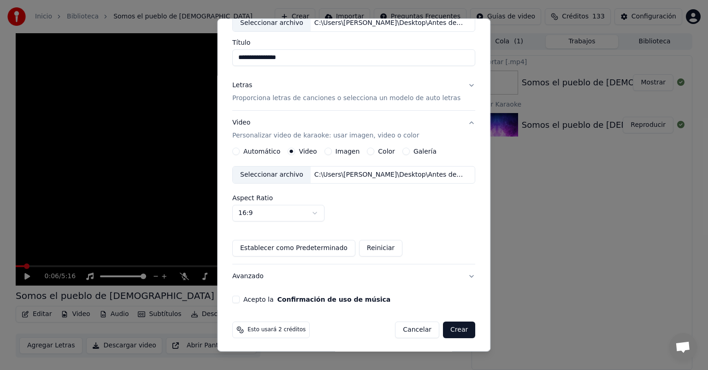
scroll to position [62, 0]
click at [239, 299] on button "Acepto la Confirmación de uso de música" at bounding box center [235, 298] width 7 height 7
click at [450, 327] on button "Crear" at bounding box center [459, 328] width 32 height 17
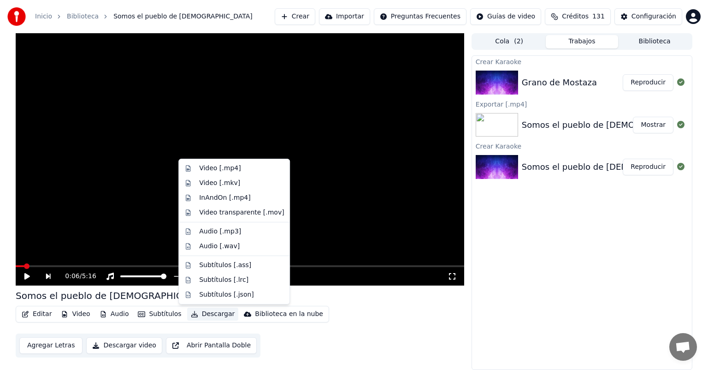
click at [204, 315] on button "Descargar" at bounding box center [213, 313] width 52 height 13
click at [217, 170] on div "Video [.mp4]" at bounding box center [219, 168] width 41 height 9
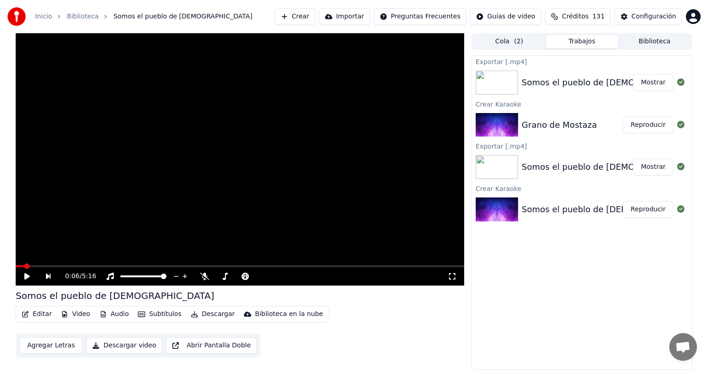
click at [649, 126] on button "Reproducir" at bounding box center [648, 125] width 51 height 17
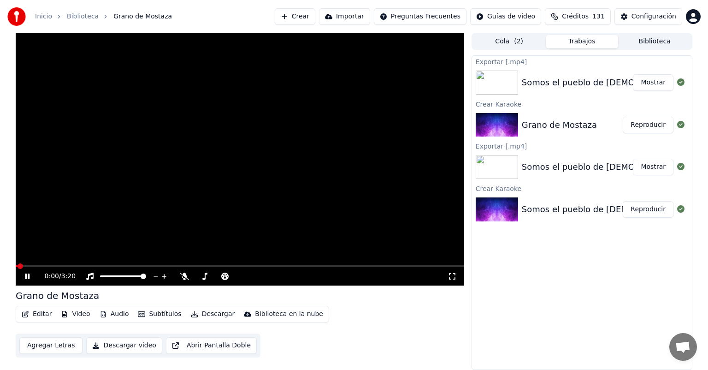
click at [28, 275] on icon at bounding box center [27, 276] width 5 height 6
click at [204, 314] on button "Descargar" at bounding box center [213, 313] width 52 height 13
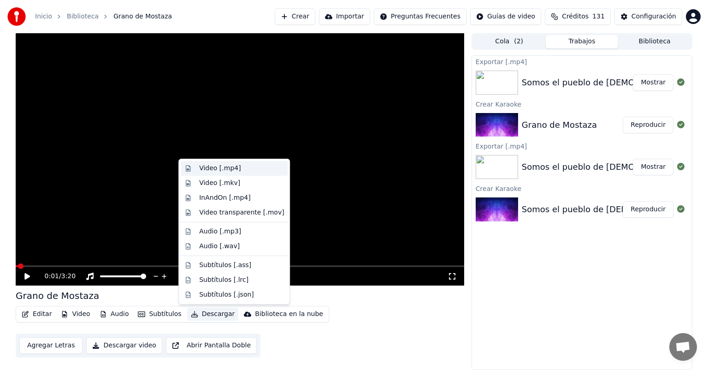
click at [207, 171] on div "Video [.mp4]" at bounding box center [219, 168] width 41 height 9
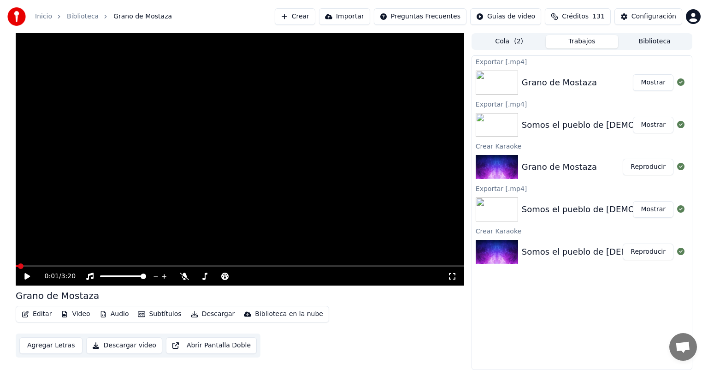
click at [315, 15] on button "Crear" at bounding box center [295, 16] width 41 height 17
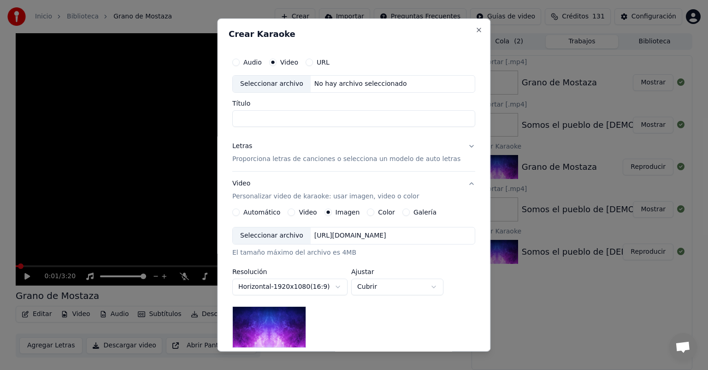
click at [264, 85] on div "Seleccionar archivo" at bounding box center [272, 84] width 78 height 17
type input "**********"
click at [457, 148] on button "Letras Proporciona letras de canciones o selecciona un modelo de auto letras" at bounding box center [353, 152] width 243 height 37
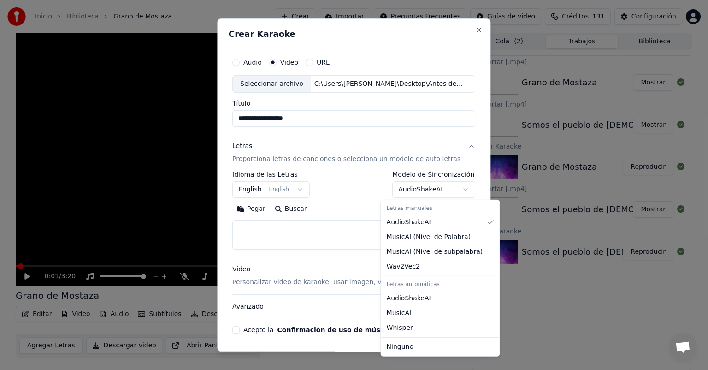
click at [432, 188] on button "AudioShakeAI" at bounding box center [434, 189] width 83 height 17
select select "****"
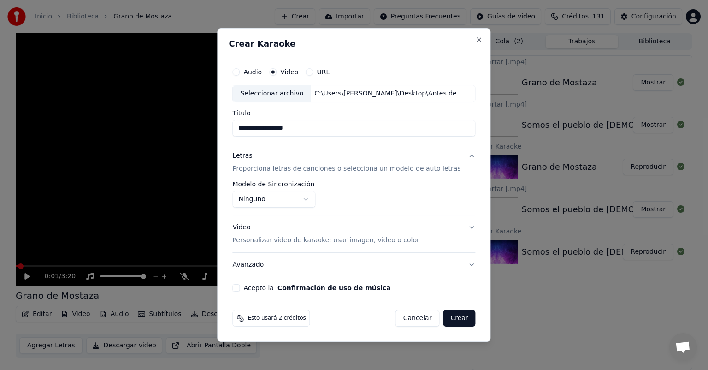
click at [459, 225] on button "Video Personalizar video de karaoke: usar imagen, video o color" at bounding box center [353, 233] width 243 height 37
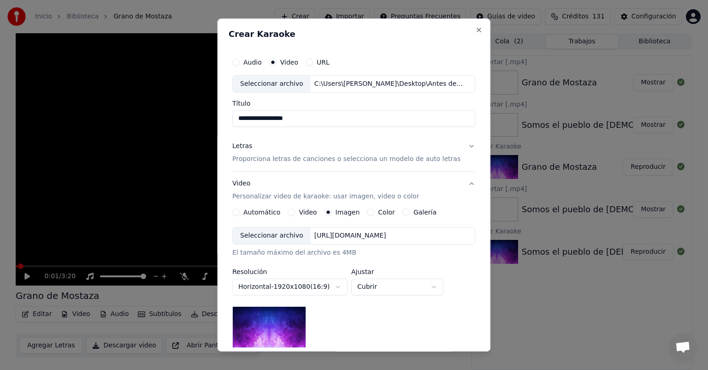
click at [292, 212] on button "Video" at bounding box center [291, 211] width 7 height 7
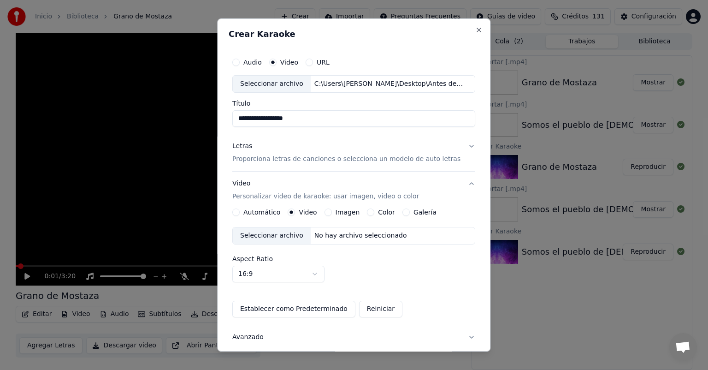
click at [275, 232] on div "Seleccionar archivo" at bounding box center [272, 235] width 78 height 17
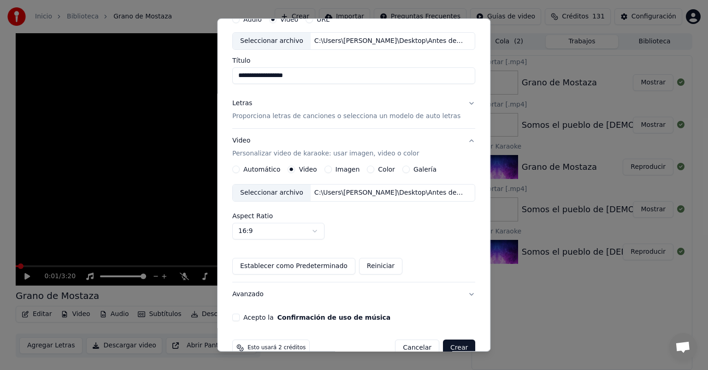
scroll to position [62, 0]
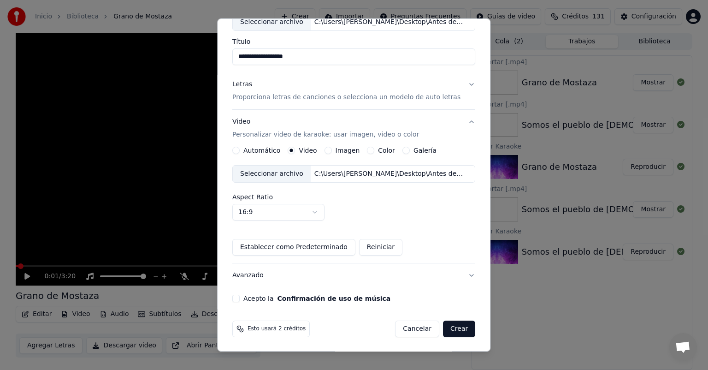
click at [240, 295] on button "Acepto la Confirmación de uso de música" at bounding box center [235, 298] width 7 height 7
click at [448, 328] on button "Crear" at bounding box center [459, 328] width 32 height 17
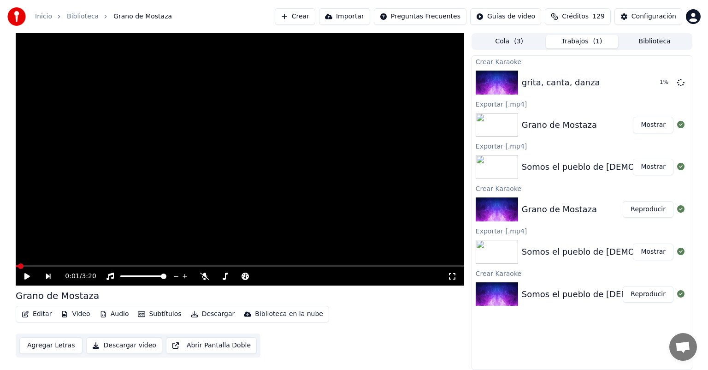
click at [650, 124] on button "Mostrar" at bounding box center [653, 125] width 41 height 17
drag, startPoint x: 646, startPoint y: 83, endPoint x: 612, endPoint y: 88, distance: 34.4
click at [646, 83] on button "Reproducir" at bounding box center [648, 82] width 51 height 17
click at [28, 276] on icon at bounding box center [34, 275] width 22 height 7
click at [210, 315] on button "Descargar" at bounding box center [213, 313] width 52 height 13
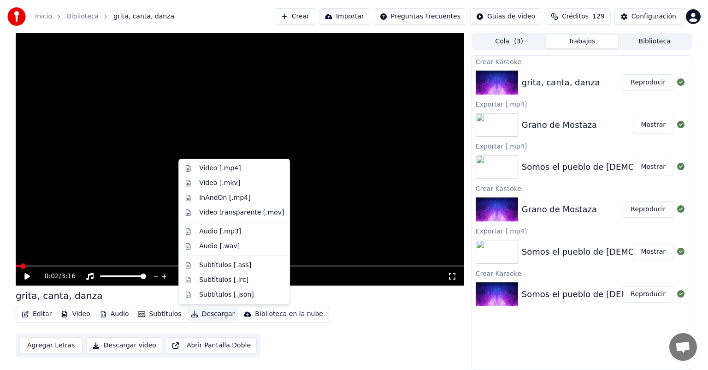
click at [201, 314] on button "Descargar" at bounding box center [213, 313] width 52 height 13
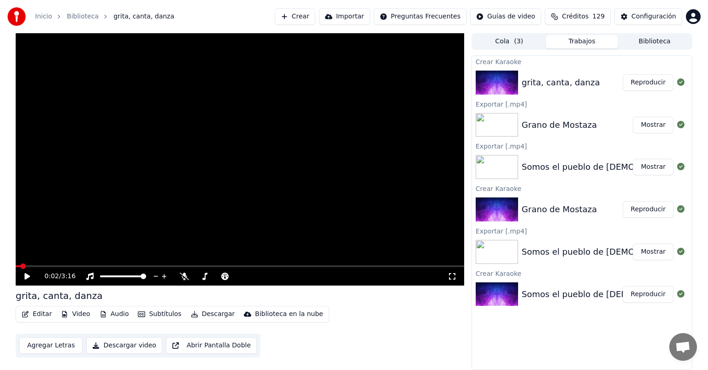
click at [201, 314] on button "Descargar" at bounding box center [213, 313] width 52 height 13
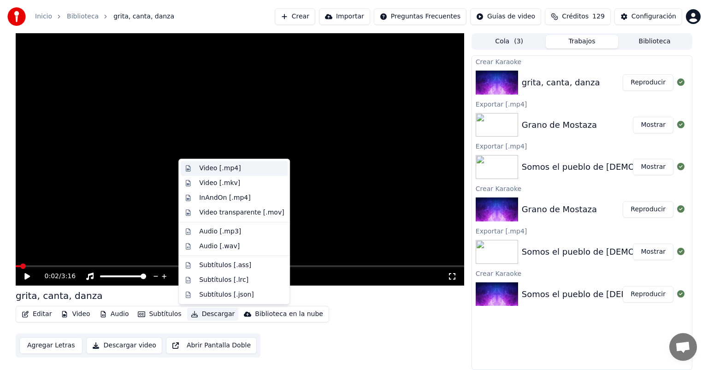
click at [209, 170] on div "Video [.mp4]" at bounding box center [219, 168] width 41 height 9
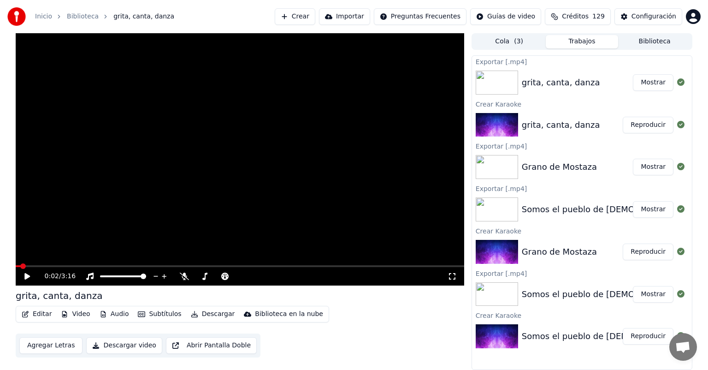
click at [315, 15] on button "Crear" at bounding box center [295, 16] width 41 height 17
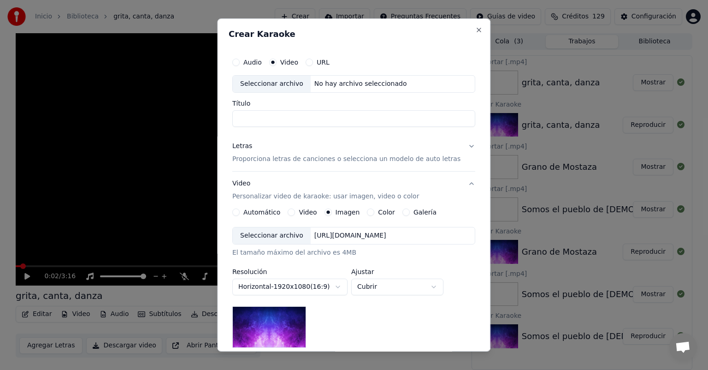
click at [277, 83] on div "Seleccionar archivo" at bounding box center [272, 84] width 78 height 17
type input "**********"
click at [460, 146] on button "Letras Proporciona letras de canciones o selecciona un modelo de auto letras" at bounding box center [353, 152] width 243 height 37
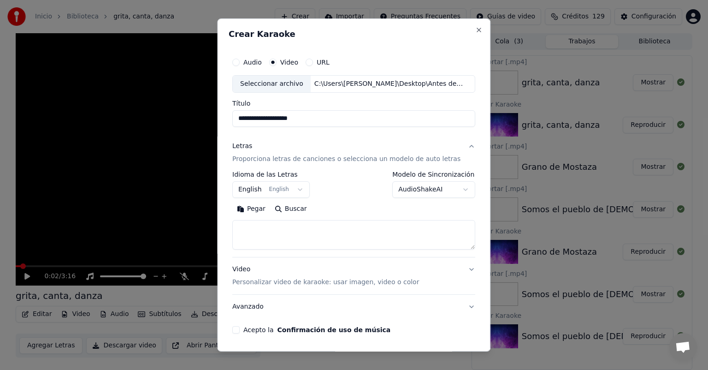
click at [452, 189] on body "**********" at bounding box center [354, 185] width 708 height 370
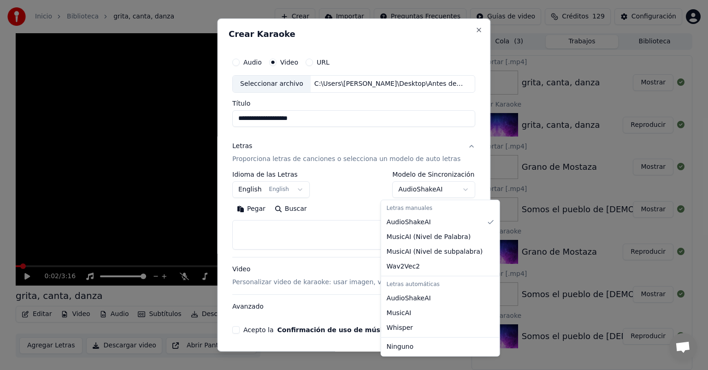
select select "****"
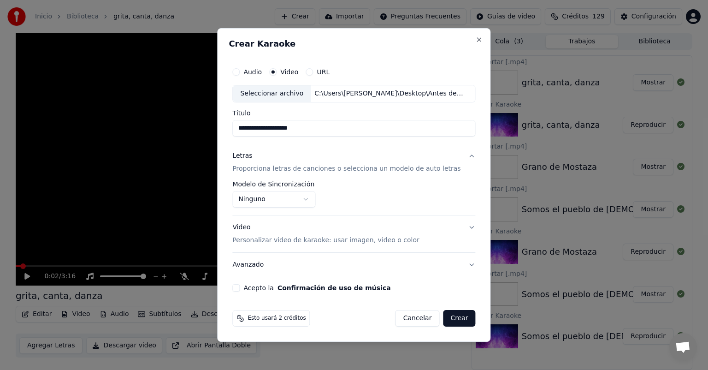
click at [464, 228] on button "Video Personalizar video de karaoke: usar imagen, video o color" at bounding box center [353, 233] width 243 height 37
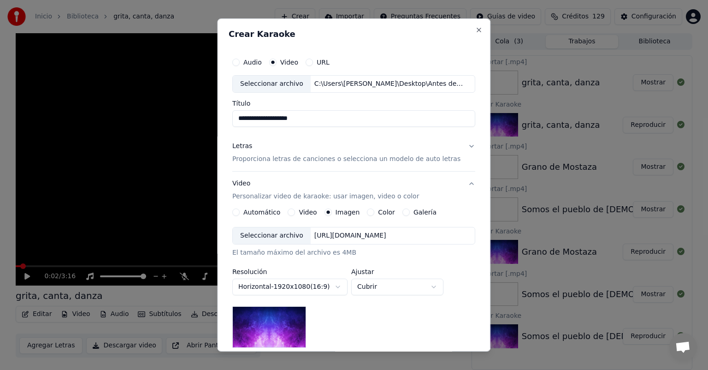
click at [297, 212] on div "Video" at bounding box center [302, 211] width 29 height 7
click at [293, 212] on button "Video" at bounding box center [291, 211] width 7 height 7
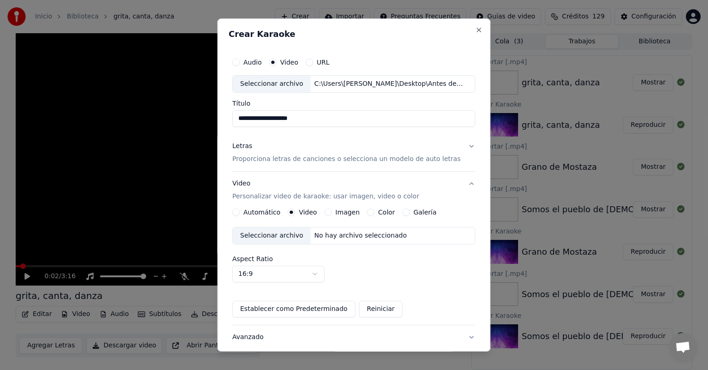
click at [277, 236] on div "Seleccionar archivo" at bounding box center [272, 235] width 78 height 17
click at [267, 237] on div "Seleccionar archivo" at bounding box center [272, 235] width 78 height 17
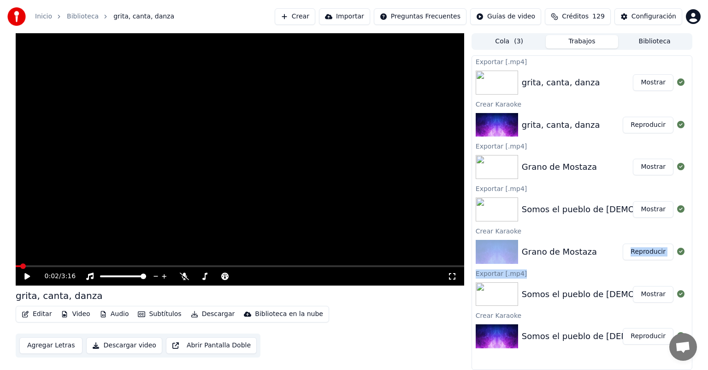
drag, startPoint x: 488, startPoint y: 264, endPoint x: 489, endPoint y: 284, distance: 20.3
click at [315, 13] on button "Crear" at bounding box center [295, 16] width 41 height 17
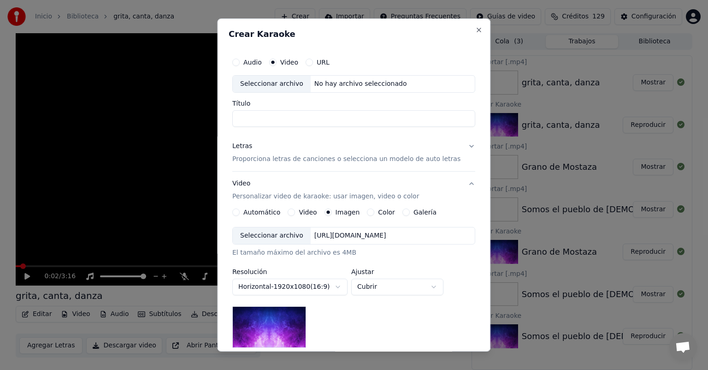
click at [285, 81] on div "Seleccionar archivo" at bounding box center [272, 84] width 78 height 17
type input "**********"
click at [458, 146] on button "Letras Proporciona letras de canciones o selecciona un modelo de auto letras" at bounding box center [353, 152] width 243 height 37
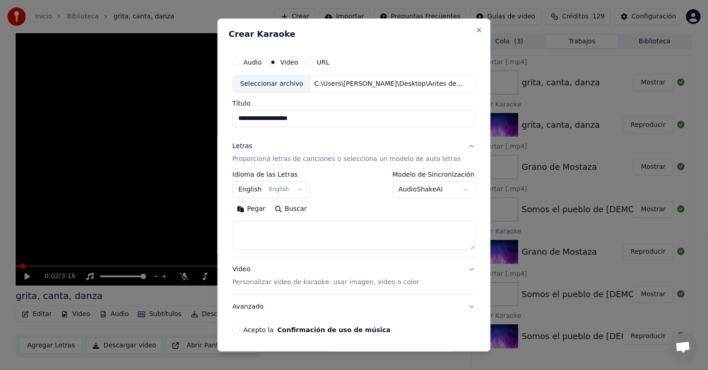
click at [448, 193] on body "**********" at bounding box center [354, 185] width 708 height 370
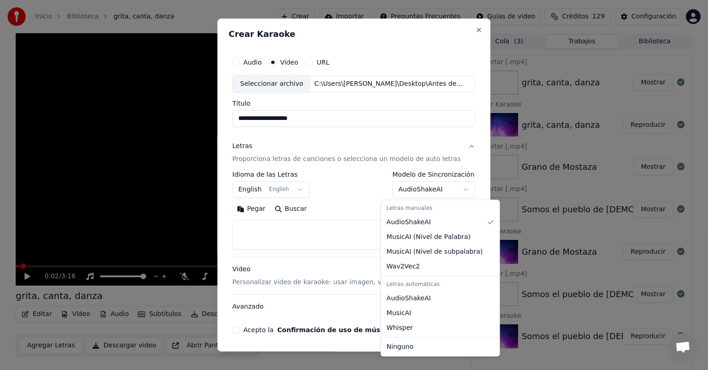
select select "****"
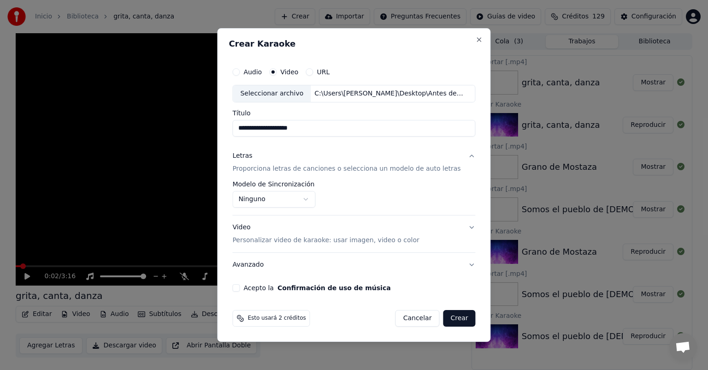
click at [465, 227] on button "Video Personalizar video de karaoke: usar imagen, video o color" at bounding box center [353, 233] width 243 height 37
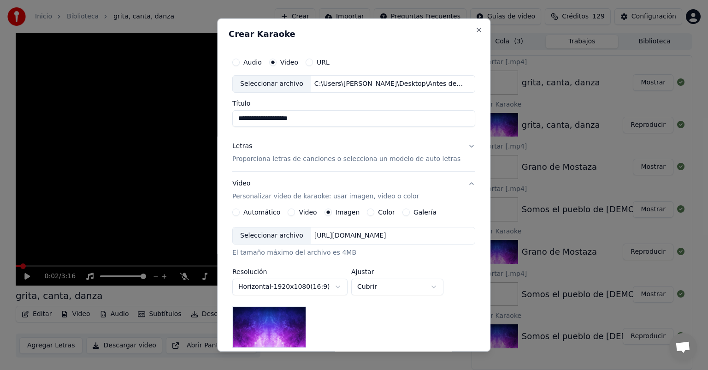
click at [294, 211] on button "Video" at bounding box center [291, 211] width 7 height 7
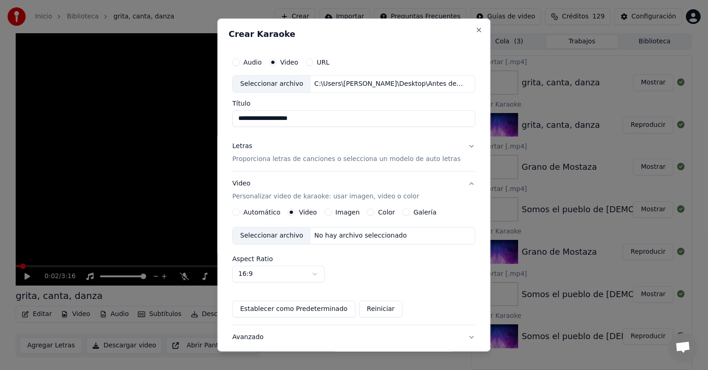
click at [285, 230] on div "Seleccionar archivo" at bounding box center [272, 235] width 78 height 17
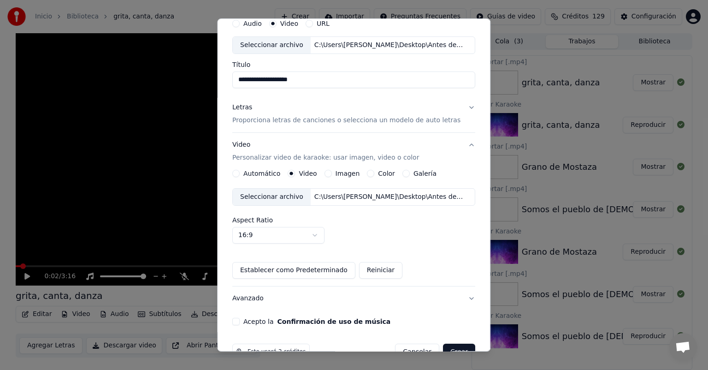
scroll to position [45, 0]
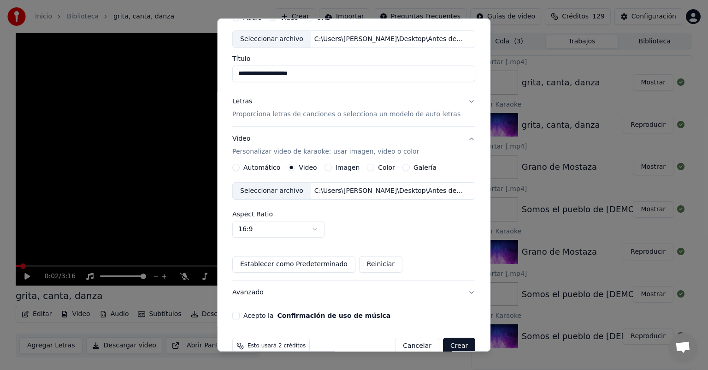
click at [240, 315] on button "Acepto la Confirmación de uso de música" at bounding box center [235, 315] width 7 height 7
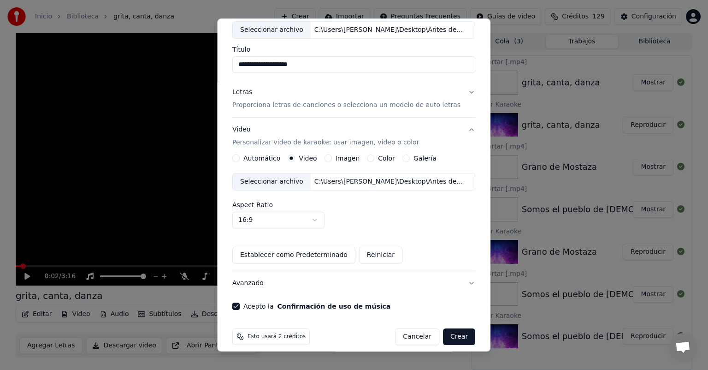
scroll to position [62, 0]
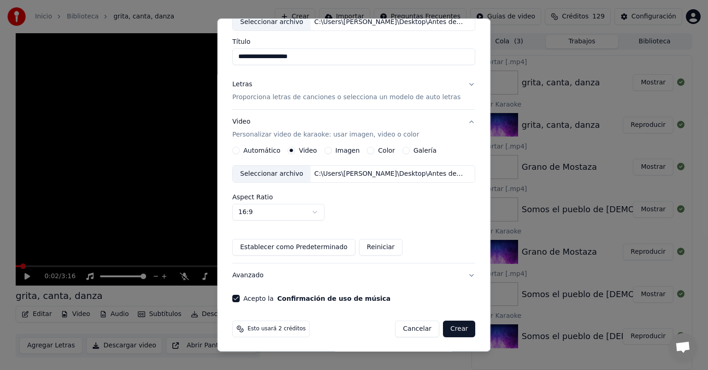
click at [450, 328] on button "Crear" at bounding box center [459, 328] width 32 height 17
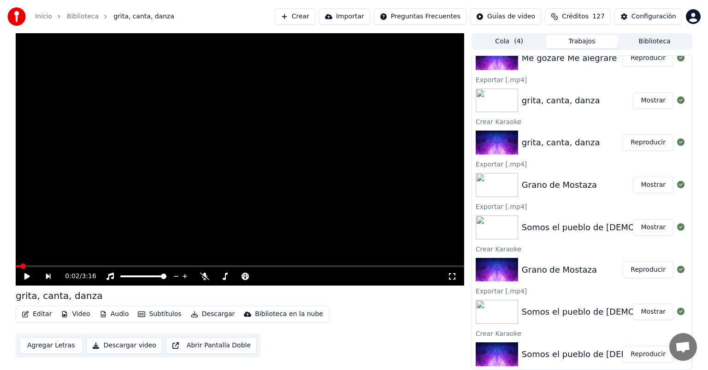
scroll to position [0, 0]
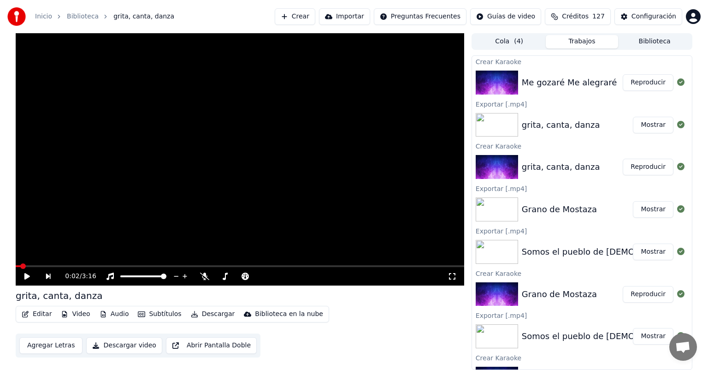
click at [647, 85] on button "Reproducir" at bounding box center [648, 82] width 51 height 17
click at [200, 316] on button "Descargar" at bounding box center [213, 313] width 52 height 13
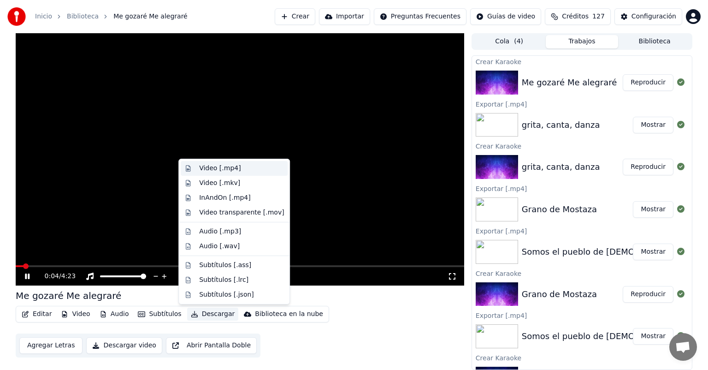
click at [221, 169] on div "Video [.mp4]" at bounding box center [219, 168] width 41 height 9
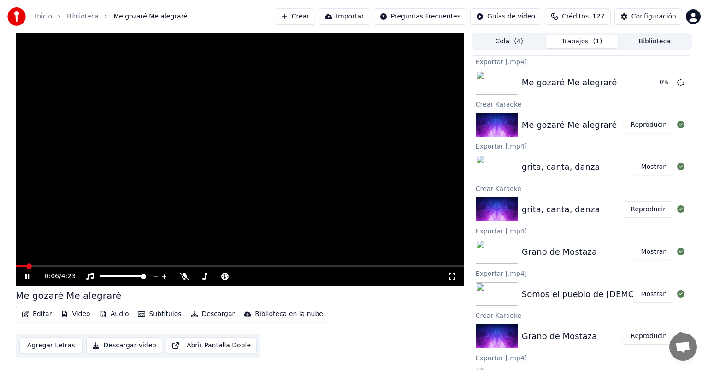
click at [27, 277] on icon at bounding box center [34, 275] width 22 height 7
click at [28, 274] on icon at bounding box center [34, 275] width 22 height 7
click at [28, 274] on icon at bounding box center [27, 276] width 5 height 6
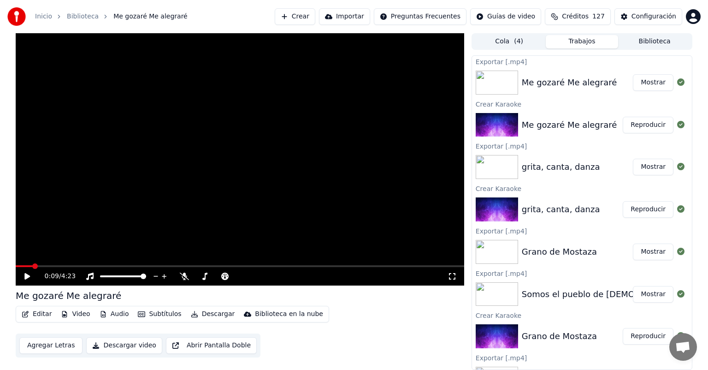
click at [646, 83] on button "Mostrar" at bounding box center [653, 82] width 41 height 17
click at [314, 17] on button "Crear" at bounding box center [295, 16] width 41 height 17
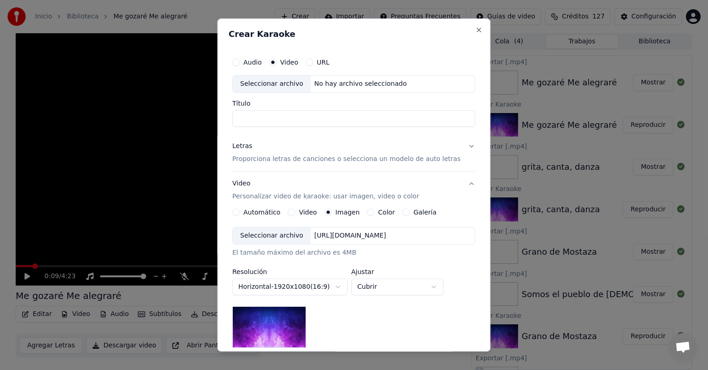
click at [281, 85] on div "Seleccionar archivo" at bounding box center [272, 84] width 78 height 17
type input "**********"
click at [457, 148] on button "Letras Proporciona letras de canciones o selecciona un modelo de auto letras" at bounding box center [353, 152] width 243 height 37
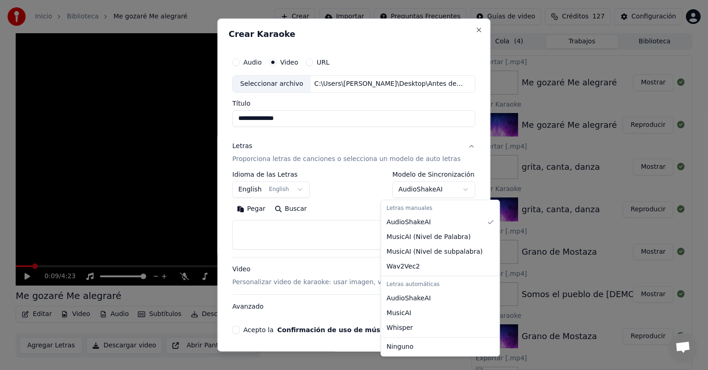
click at [436, 191] on button "AudioShakeAI" at bounding box center [434, 189] width 83 height 17
select select "****"
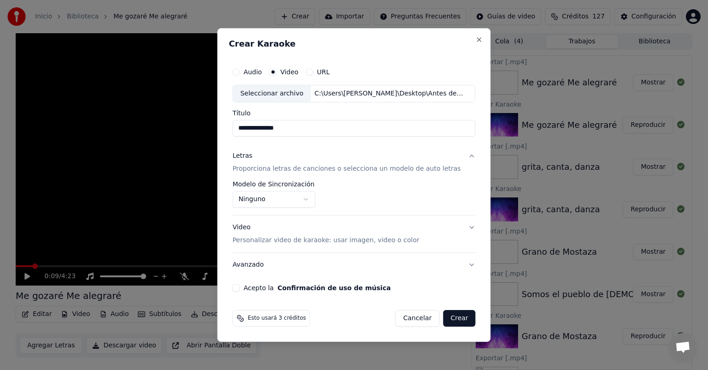
click at [461, 229] on button "Video Personalizar video de karaoke: usar imagen, video o color" at bounding box center [353, 233] width 243 height 37
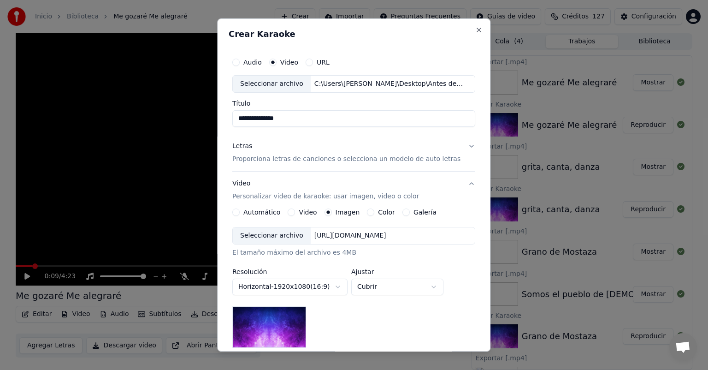
click at [295, 212] on button "Video" at bounding box center [291, 211] width 7 height 7
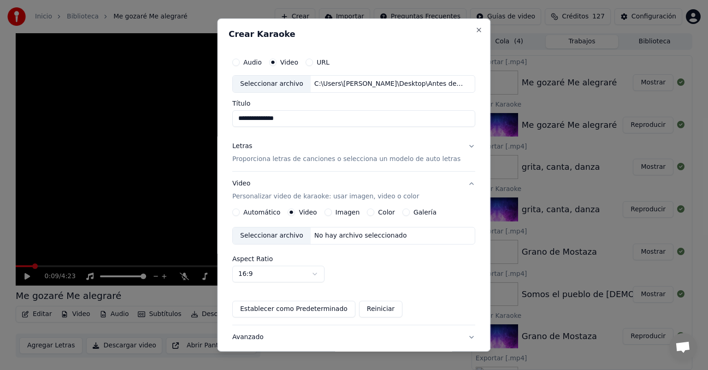
click at [278, 235] on div "Seleccionar archivo" at bounding box center [272, 235] width 78 height 17
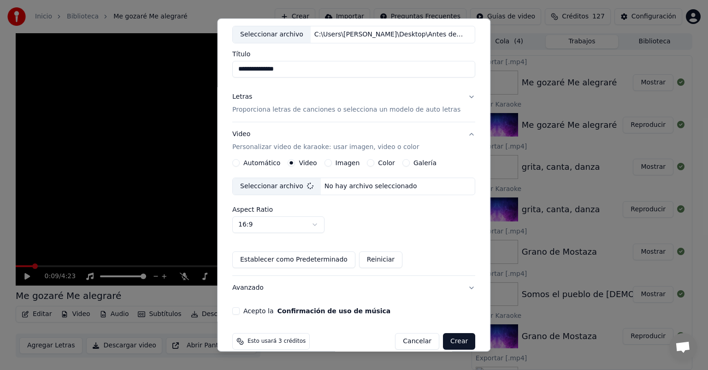
scroll to position [50, 0]
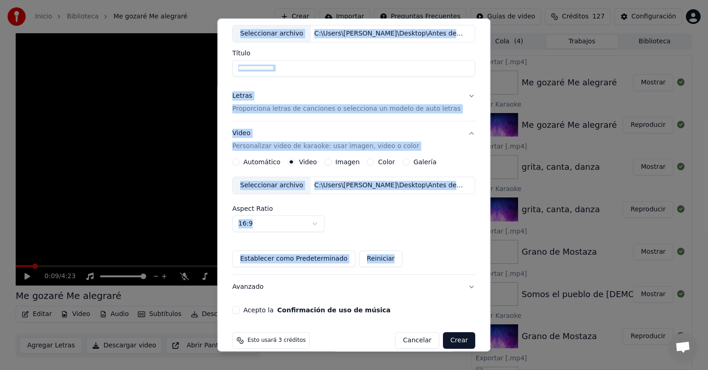
drag, startPoint x: 486, startPoint y: 260, endPoint x: 489, endPoint y: 286, distance: 26.4
click at [489, 286] on body "**********" at bounding box center [354, 185] width 708 height 370
click at [454, 243] on div "Automático Video Imagen Color Galería Seleccionar archivo C:\Users\Ana\Desktop\…" at bounding box center [353, 212] width 243 height 109
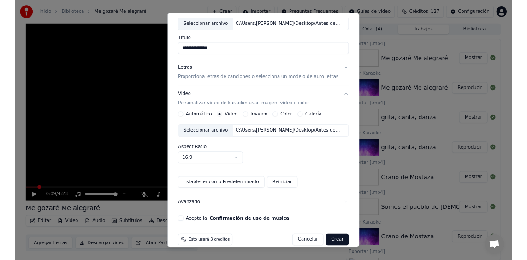
scroll to position [62, 0]
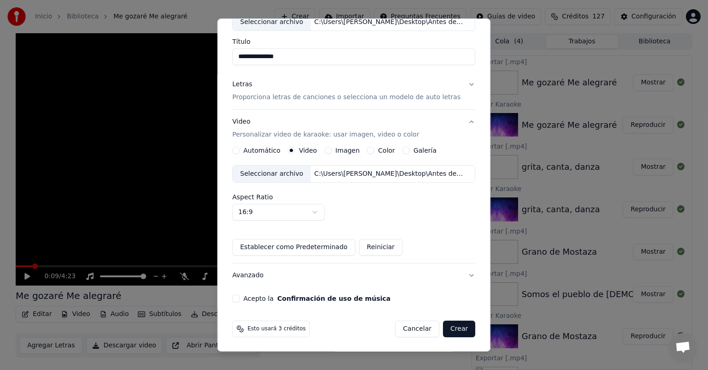
click at [240, 297] on button "Acepto la Confirmación de uso de música" at bounding box center [235, 298] width 7 height 7
click at [450, 328] on button "Crear" at bounding box center [459, 328] width 32 height 17
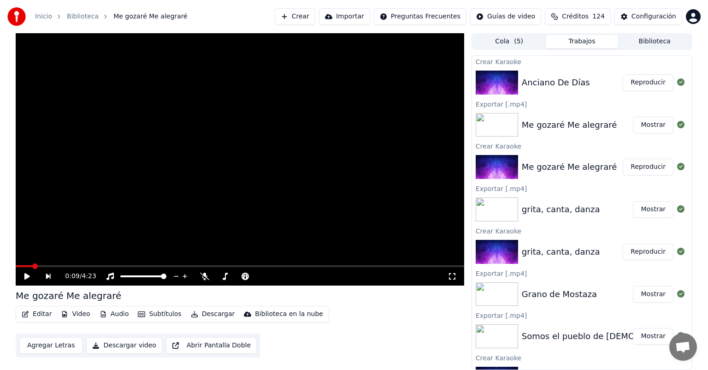
click at [647, 81] on button "Reproducir" at bounding box center [648, 82] width 51 height 17
drag, startPoint x: 647, startPoint y: 81, endPoint x: 490, endPoint y: 112, distance: 159.8
click at [647, 81] on button "Reproducir" at bounding box center [648, 82] width 51 height 17
click at [29, 277] on icon at bounding box center [27, 276] width 5 height 6
click at [203, 313] on button "Descargar" at bounding box center [213, 313] width 52 height 13
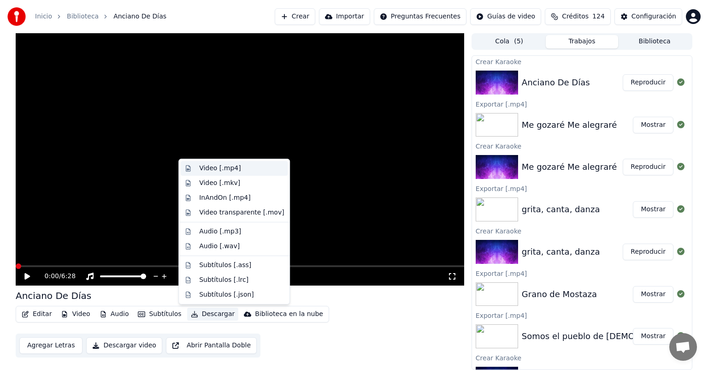
click at [213, 167] on div "Video [.mp4]" at bounding box center [219, 168] width 41 height 9
click at [213, 167] on video at bounding box center [240, 159] width 449 height 252
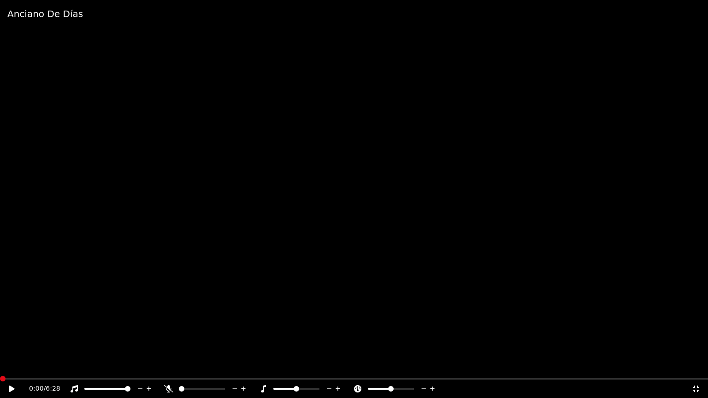
click at [698, 369] on icon at bounding box center [695, 388] width 9 height 7
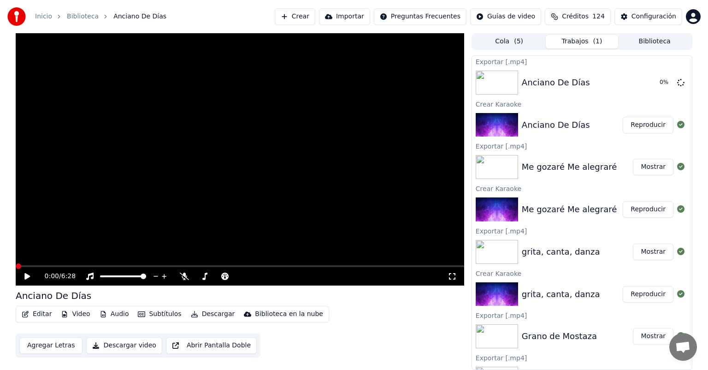
click at [27, 277] on icon at bounding box center [27, 276] width 6 height 6
click at [27, 278] on icon at bounding box center [27, 276] width 6 height 6
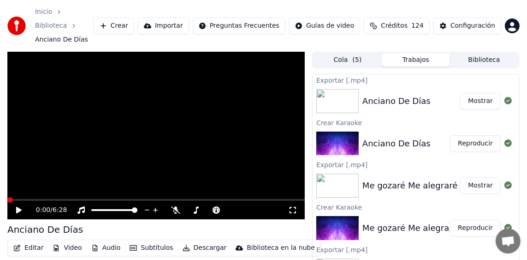
click at [473, 93] on button "Mostrar" at bounding box center [480, 101] width 41 height 17
